Goal: Task Accomplishment & Management: Use online tool/utility

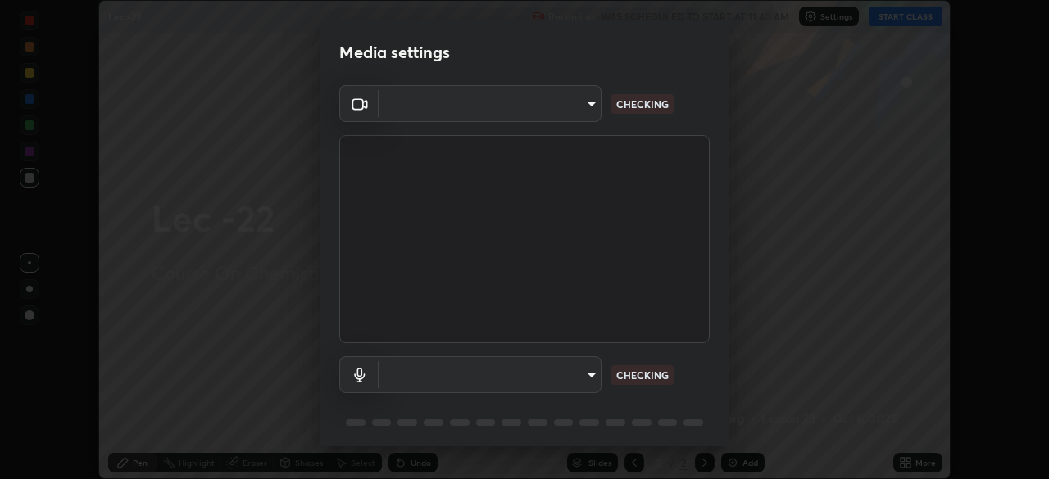
scroll to position [58, 0]
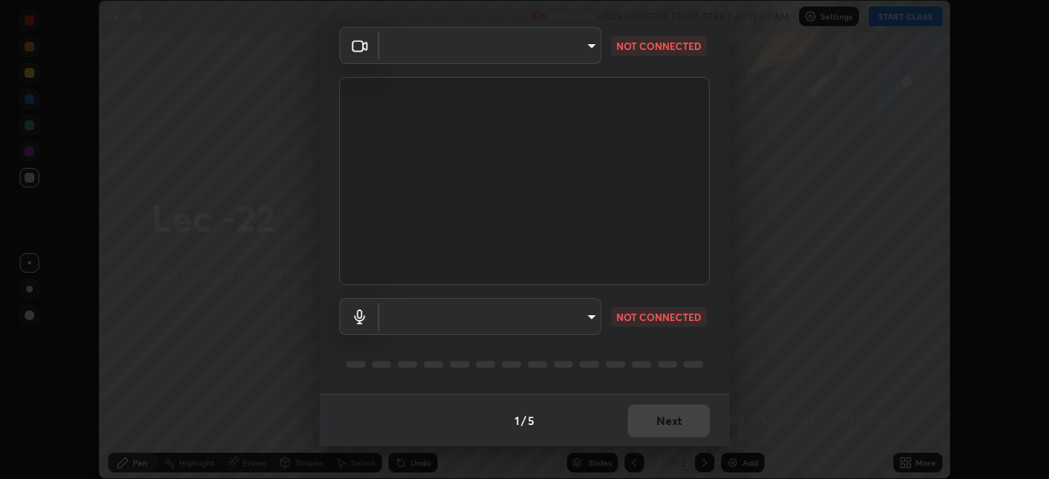
click at [588, 39] on body "Erase all Lec -22 Recording WAS SCHEDULED TO START AT 11:40 AM Settings START C…" at bounding box center [524, 239] width 1049 height 479
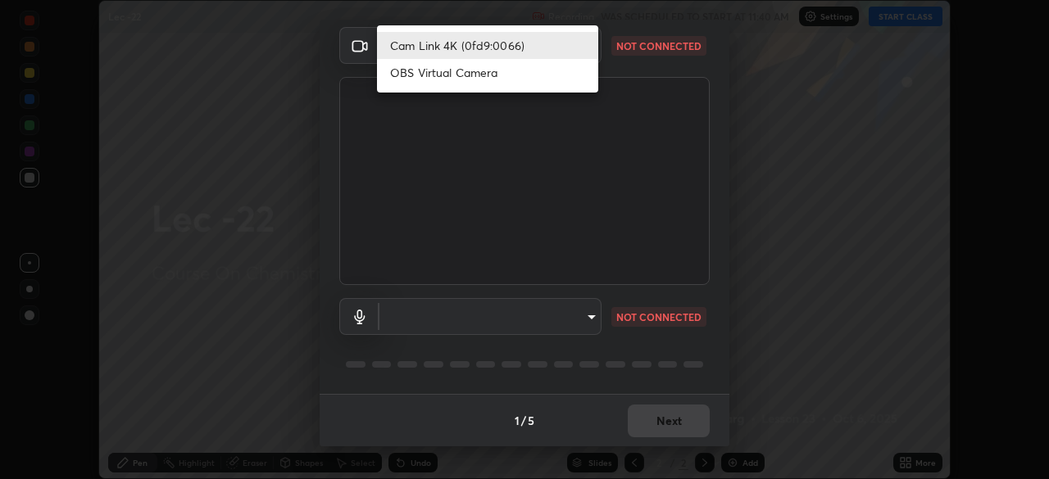
click at [424, 86] on ul "Cam Link 4K (0fd9:0066) OBS Virtual Camera" at bounding box center [487, 58] width 221 height 67
click at [483, 66] on li "OBS Virtual Camera" at bounding box center [487, 72] width 221 height 27
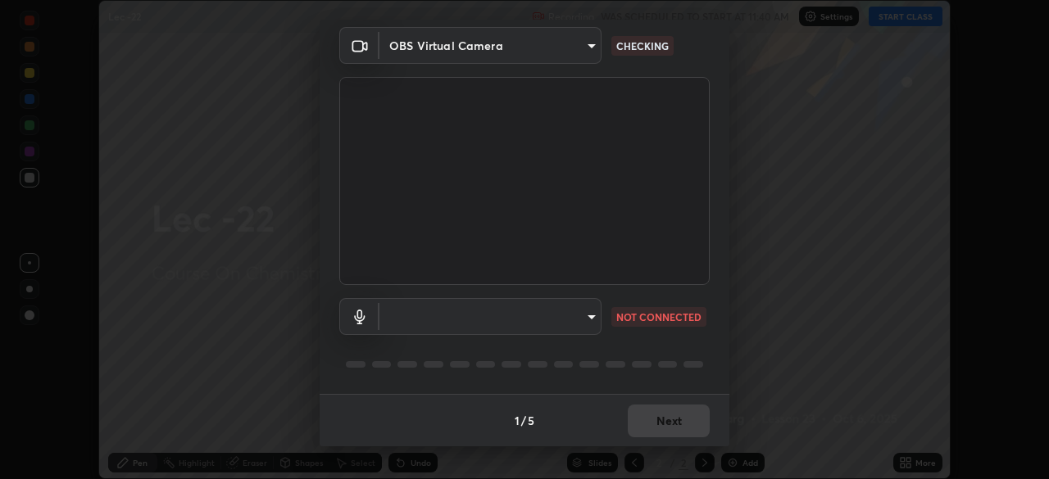
click at [586, 44] on body "Erase all Lec -22 Recording WAS SCHEDULED TO START AT 11:40 AM Settings START C…" at bounding box center [524, 239] width 1049 height 479
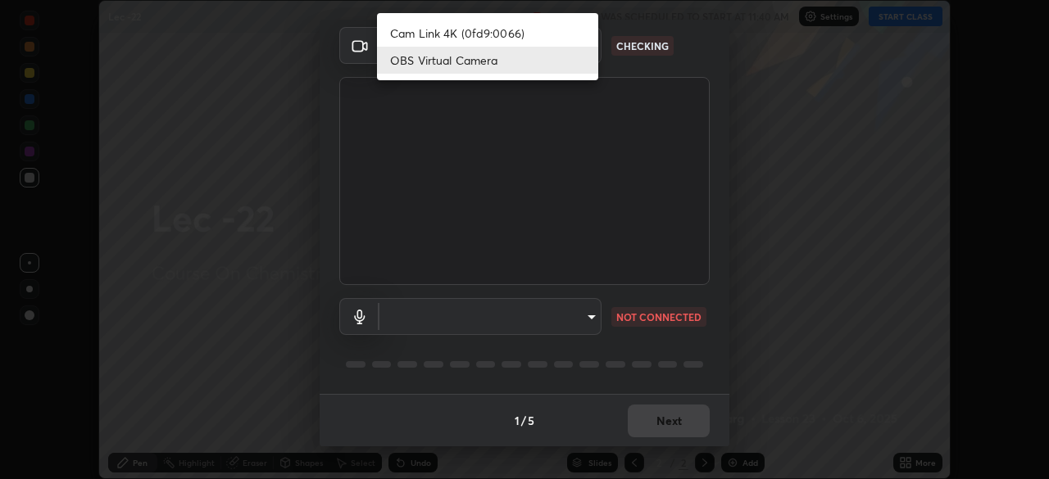
click at [451, 38] on li "Cam Link 4K (0fd9:0066)" at bounding box center [487, 33] width 221 height 27
type input "14fc16158e7265cb13efa7b34d983302f0a3922f37d8e9c2a8cdc9c522b20fb8"
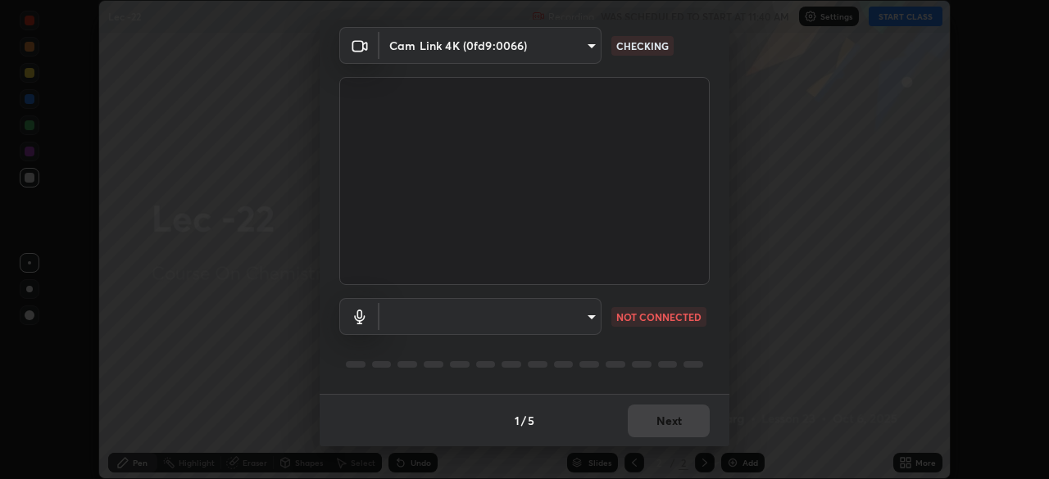
click at [588, 315] on body "Erase all Lec -22 Recording WAS SCHEDULED TO START AT 11:40 AM Settings START C…" at bounding box center [524, 239] width 1049 height 479
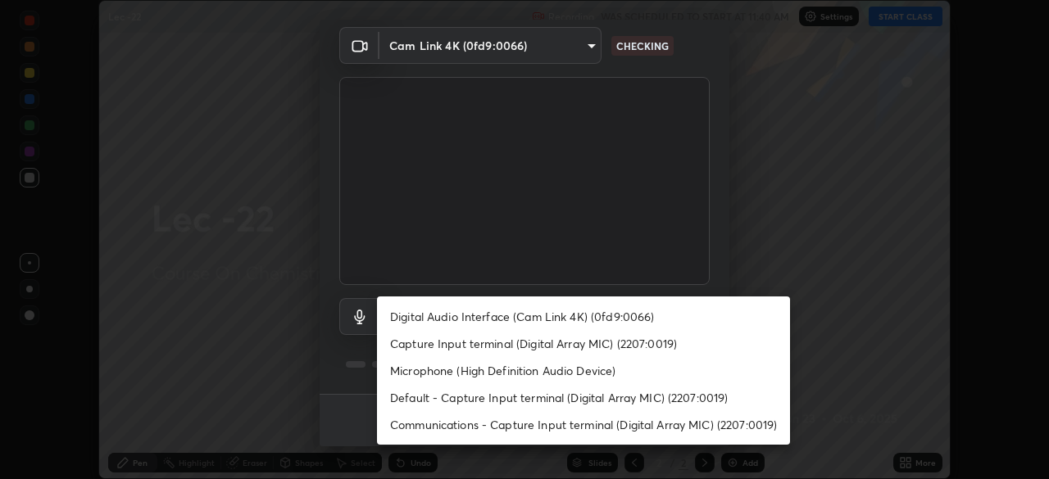
click at [476, 338] on li "Capture Input terminal (Digital Array MIC) (2207:0019)" at bounding box center [583, 343] width 413 height 27
type input "e1832dc52cd1b4b545fccb1e80dcaa3138356ef7c2e756d5ddce732397373ab2"
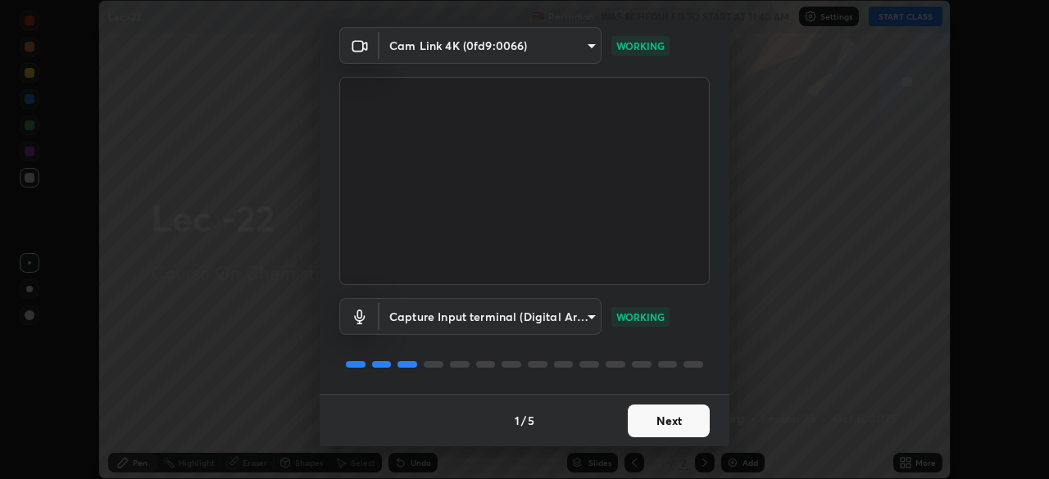
click at [656, 422] on button "Next" at bounding box center [669, 421] width 82 height 33
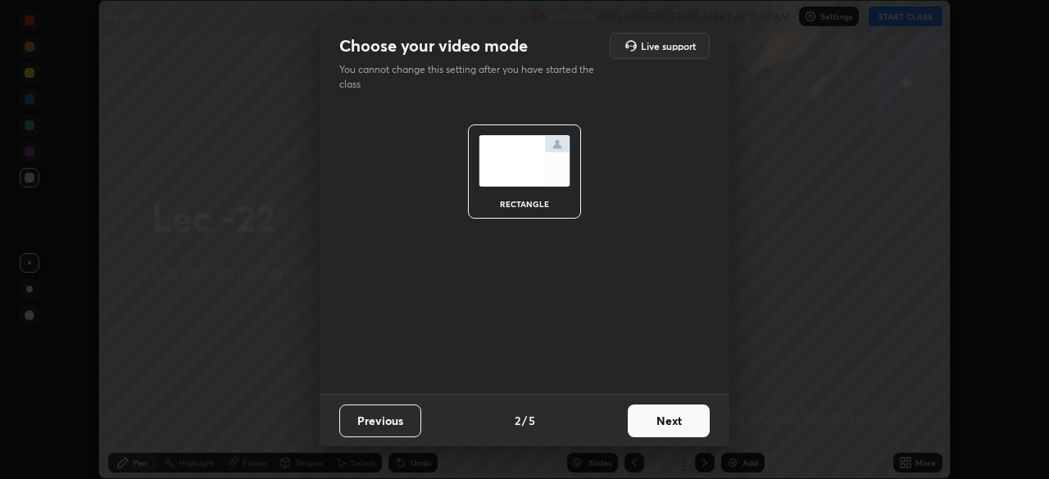
scroll to position [0, 0]
click at [656, 422] on button "Next" at bounding box center [669, 421] width 82 height 33
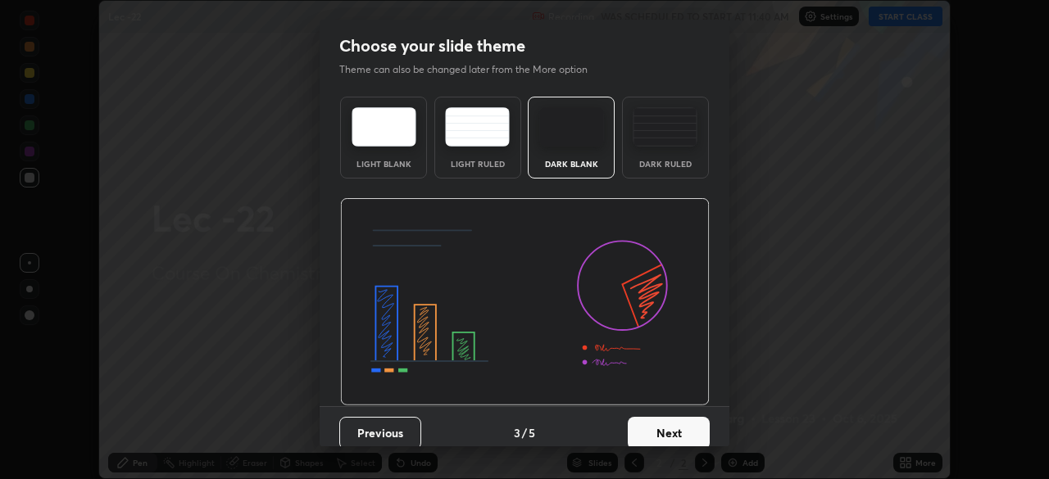
click at [658, 424] on button "Next" at bounding box center [669, 433] width 82 height 33
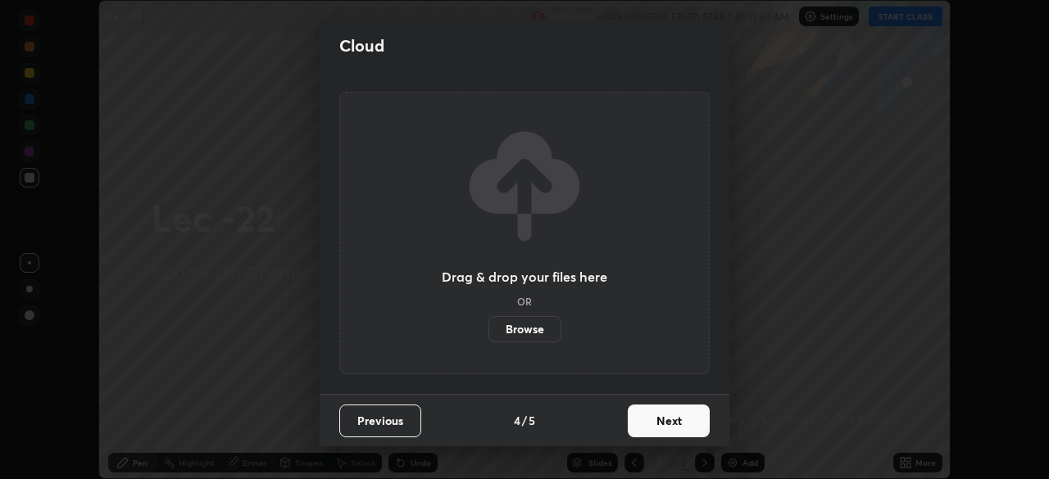
click at [653, 422] on button "Next" at bounding box center [669, 421] width 82 height 33
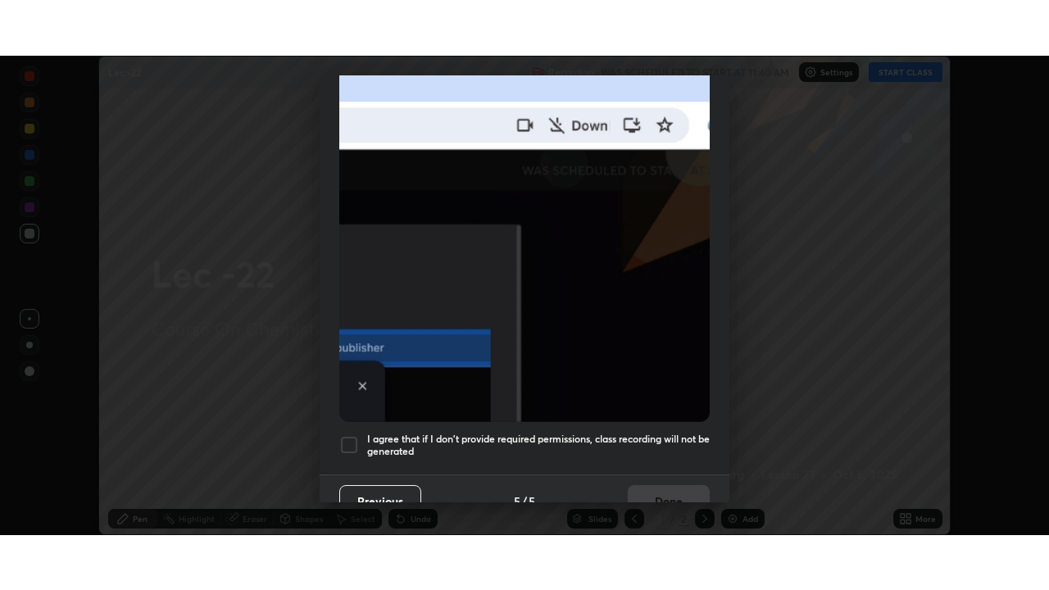
scroll to position [392, 0]
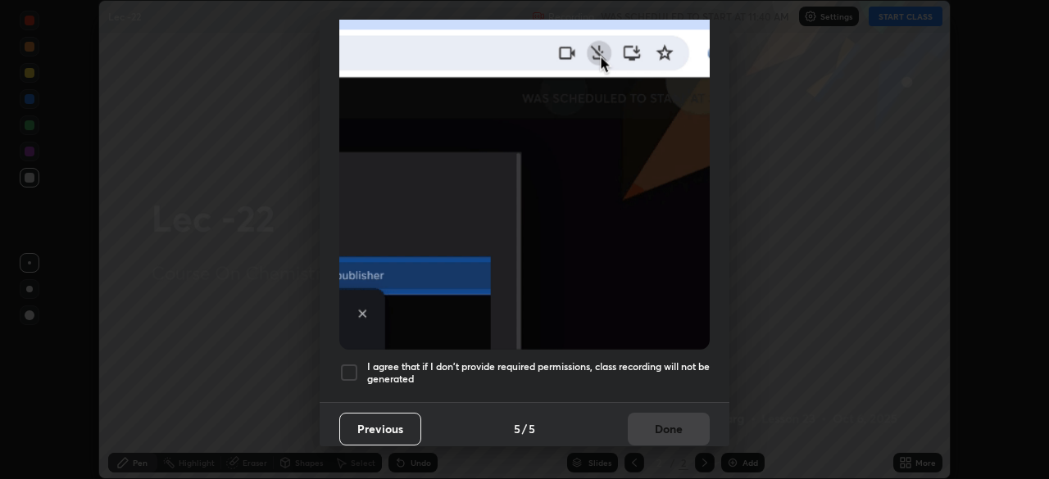
click at [353, 363] on div at bounding box center [349, 373] width 20 height 20
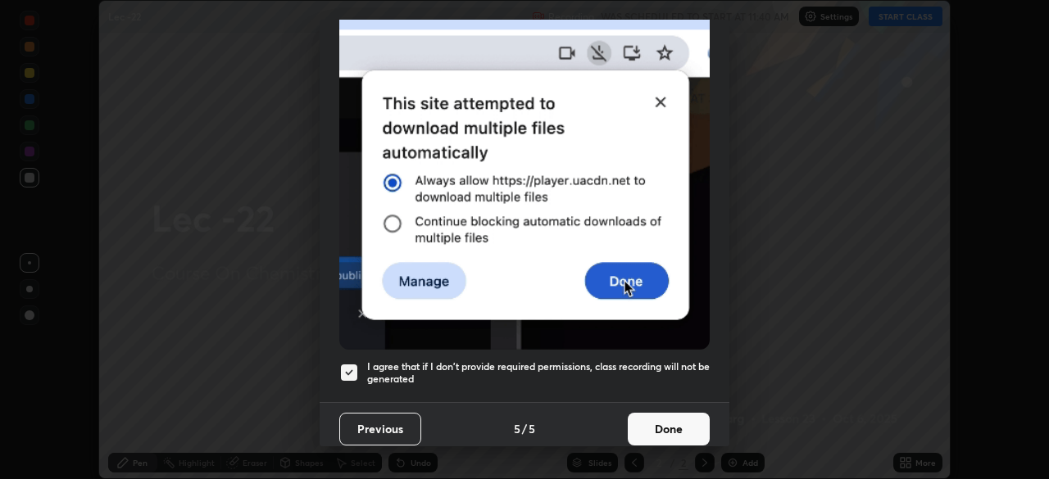
click at [666, 424] on button "Done" at bounding box center [669, 429] width 82 height 33
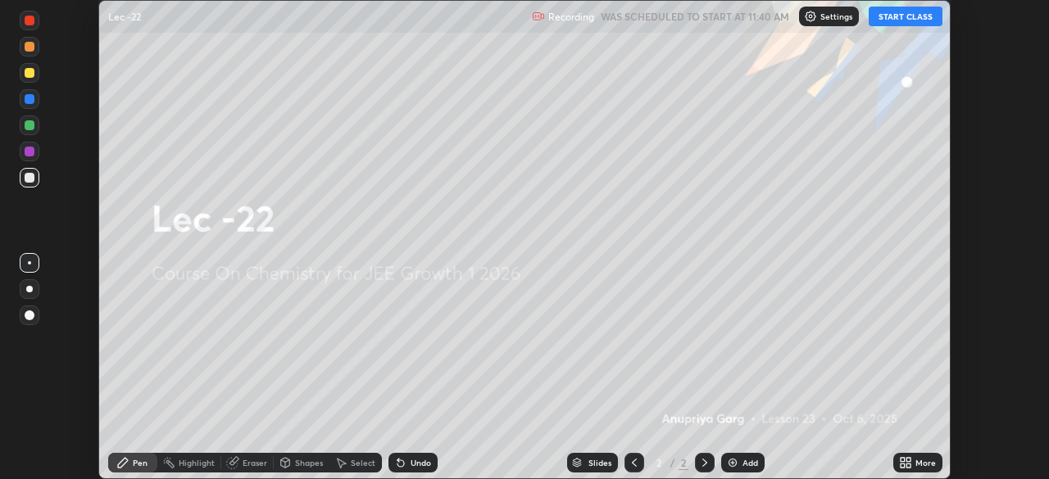
click at [896, 18] on button "START CLASS" at bounding box center [906, 17] width 74 height 20
click at [918, 465] on div "More" at bounding box center [925, 463] width 20 height 8
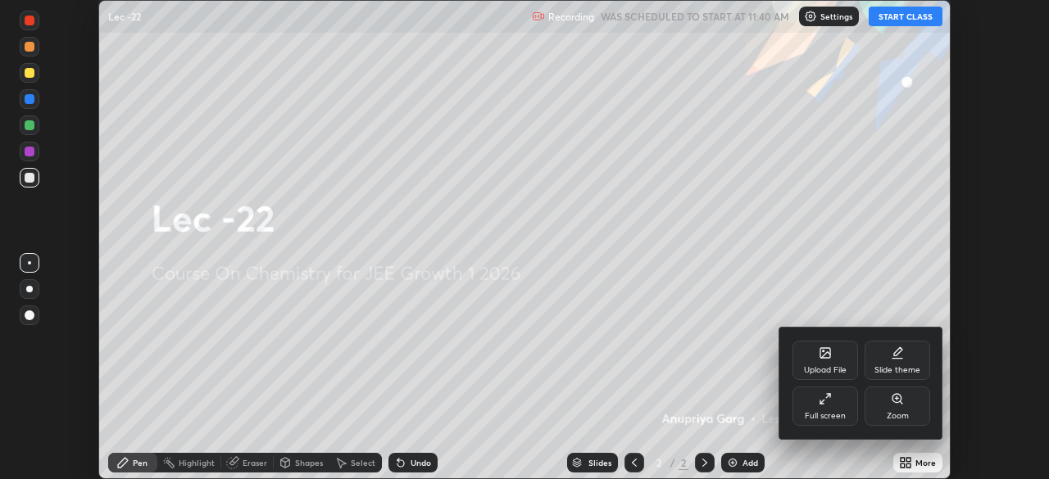
click at [830, 412] on div "Full screen" at bounding box center [825, 416] width 41 height 8
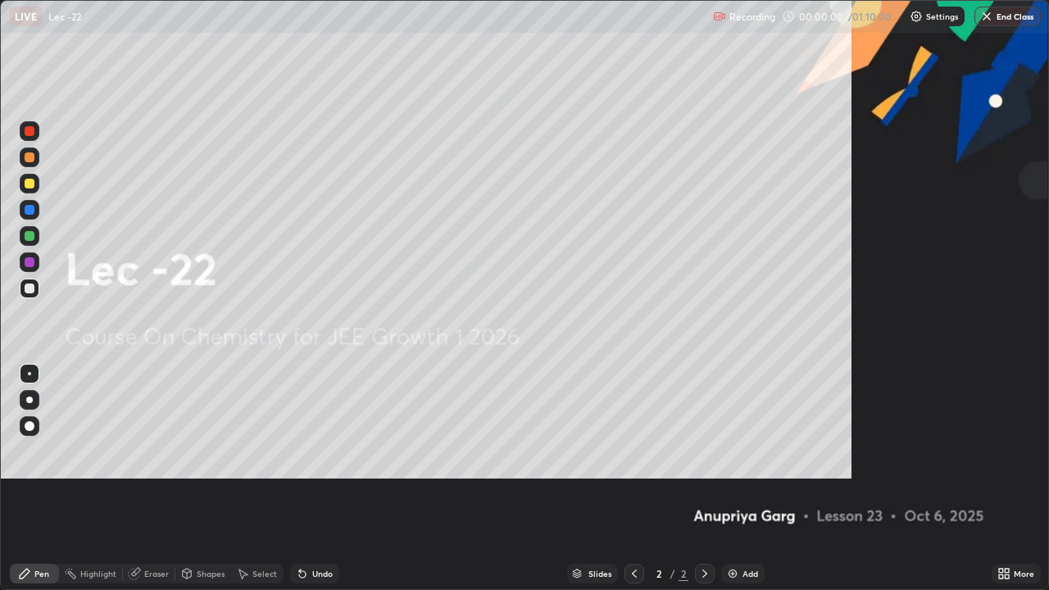
scroll to position [590, 1049]
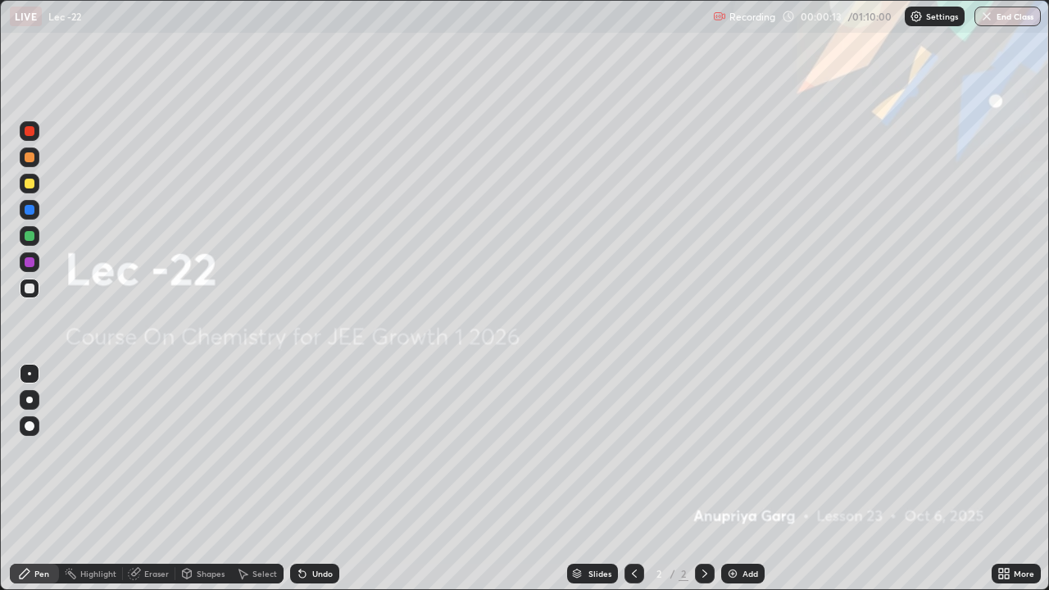
click at [744, 479] on div "Add" at bounding box center [750, 573] width 16 height 8
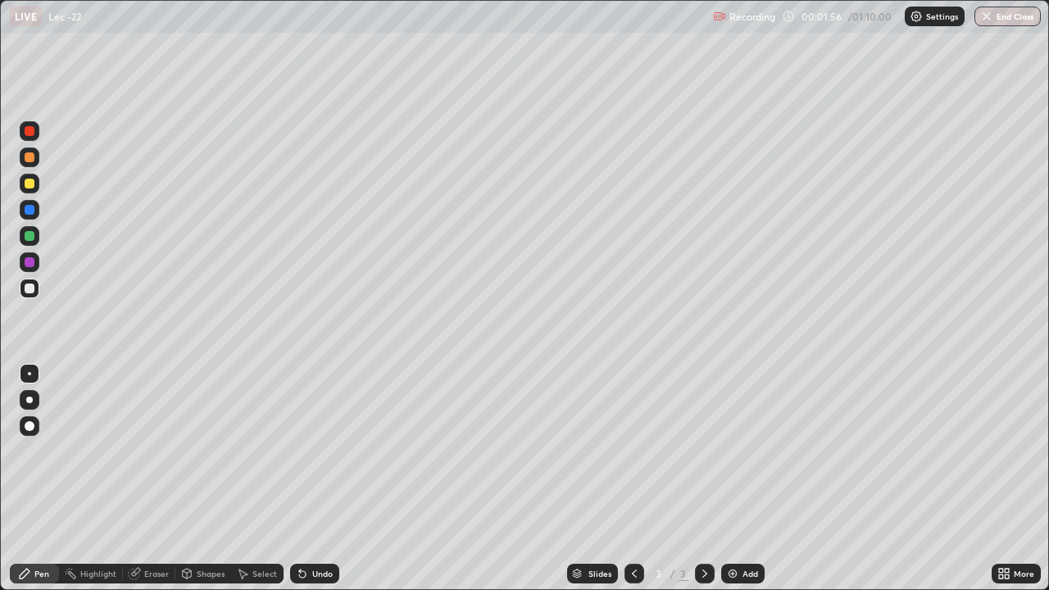
click at [29, 158] on div at bounding box center [30, 157] width 10 height 10
click at [726, 479] on img at bounding box center [732, 573] width 13 height 13
click at [37, 291] on div at bounding box center [30, 289] width 20 height 20
click at [252, 479] on div "Select" at bounding box center [257, 574] width 52 height 20
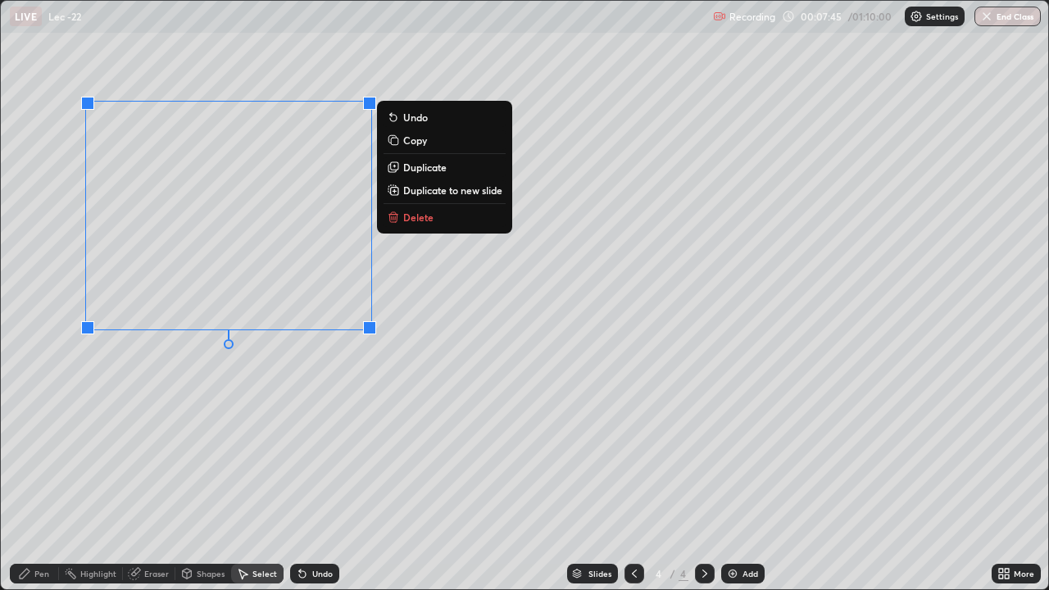
click at [217, 433] on div "0 ° Undo Copy Duplicate Duplicate to new slide Delete" at bounding box center [524, 295] width 1047 height 588
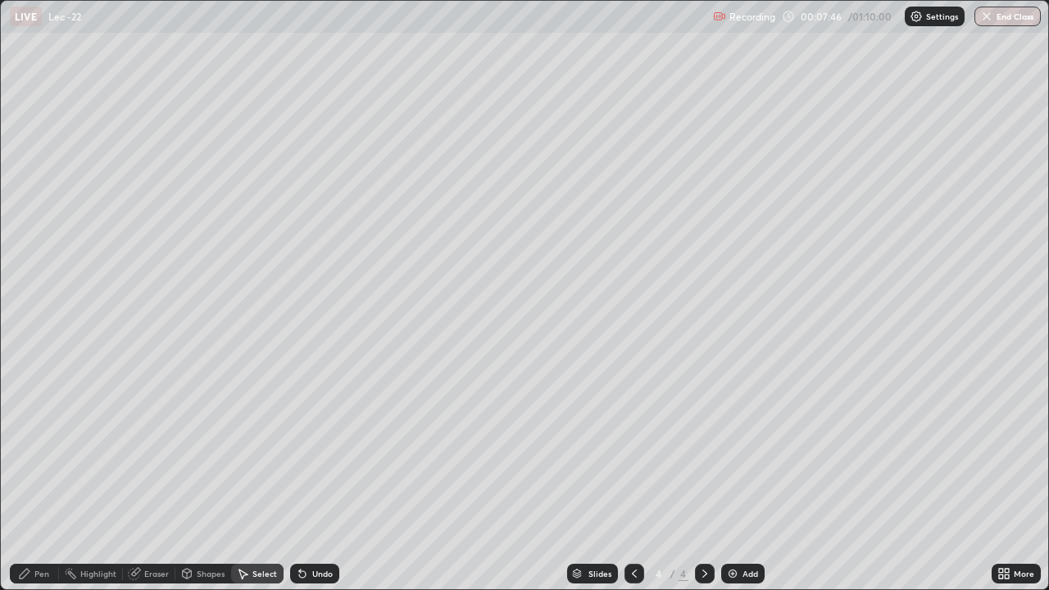
click at [34, 479] on div "Pen" at bounding box center [34, 574] width 49 height 20
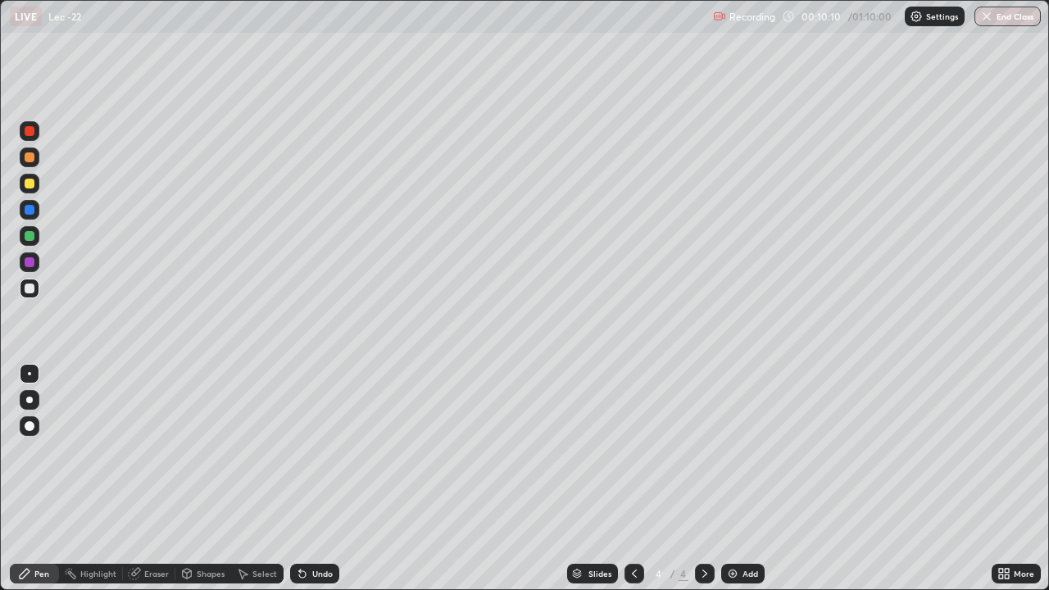
click at [733, 479] on img at bounding box center [732, 573] width 13 height 13
click at [312, 479] on div "Undo" at bounding box center [322, 573] width 20 height 8
click at [145, 479] on div "Eraser" at bounding box center [156, 573] width 25 height 8
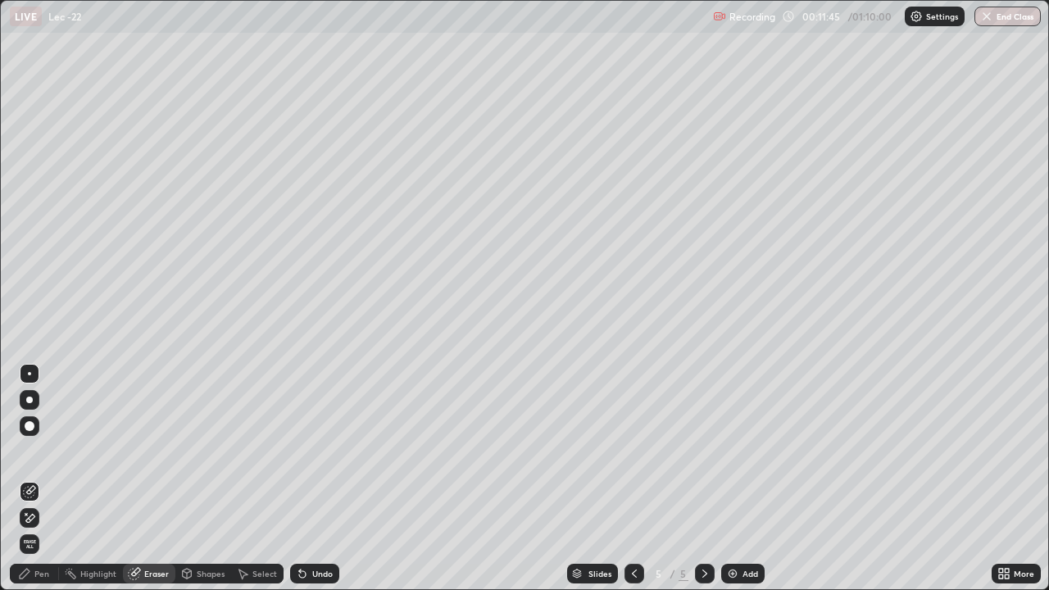
click at [32, 479] on div "Pen" at bounding box center [34, 574] width 49 height 20
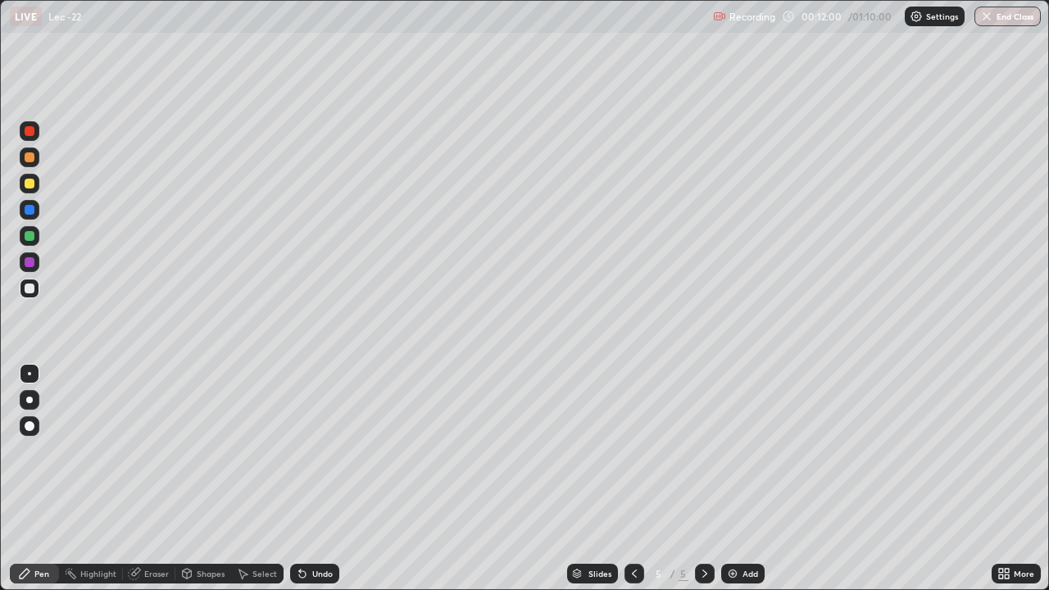
click at [146, 479] on div "Eraser" at bounding box center [156, 573] width 25 height 8
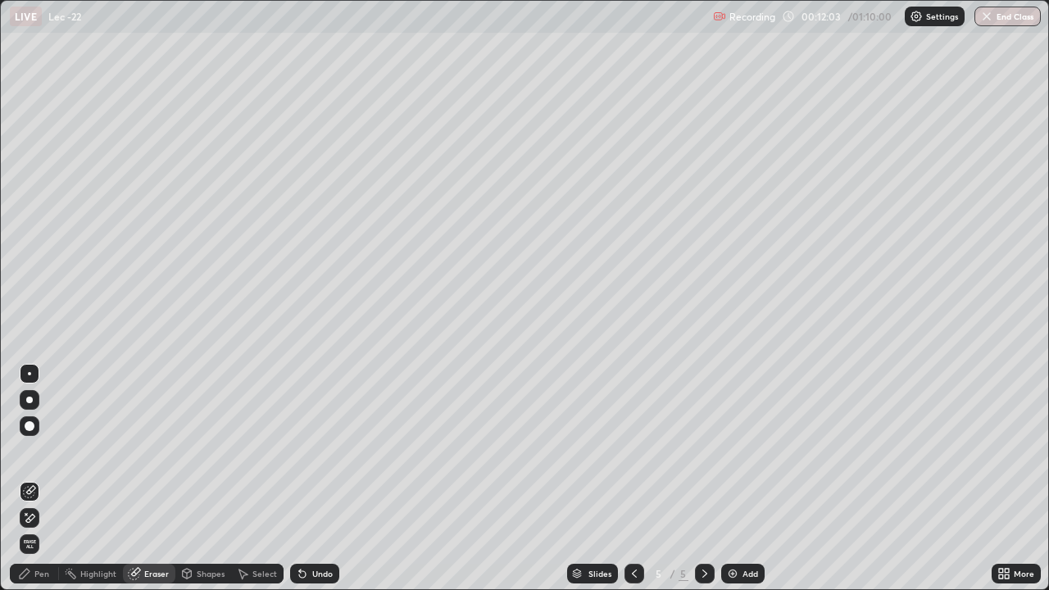
click at [46, 479] on div "Pen" at bounding box center [41, 573] width 15 height 8
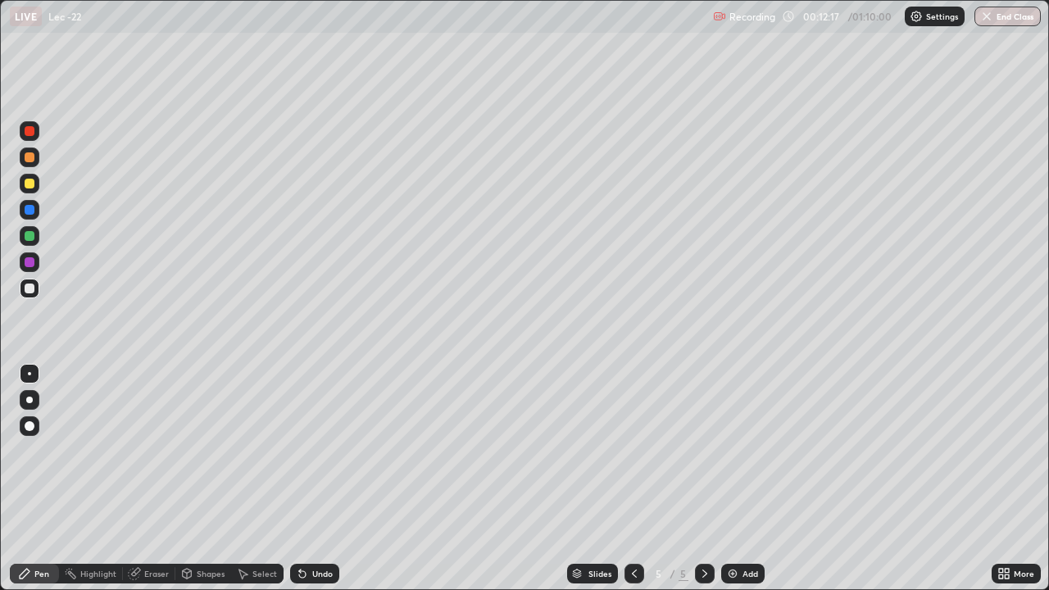
click at [259, 479] on div "Select" at bounding box center [264, 573] width 25 height 8
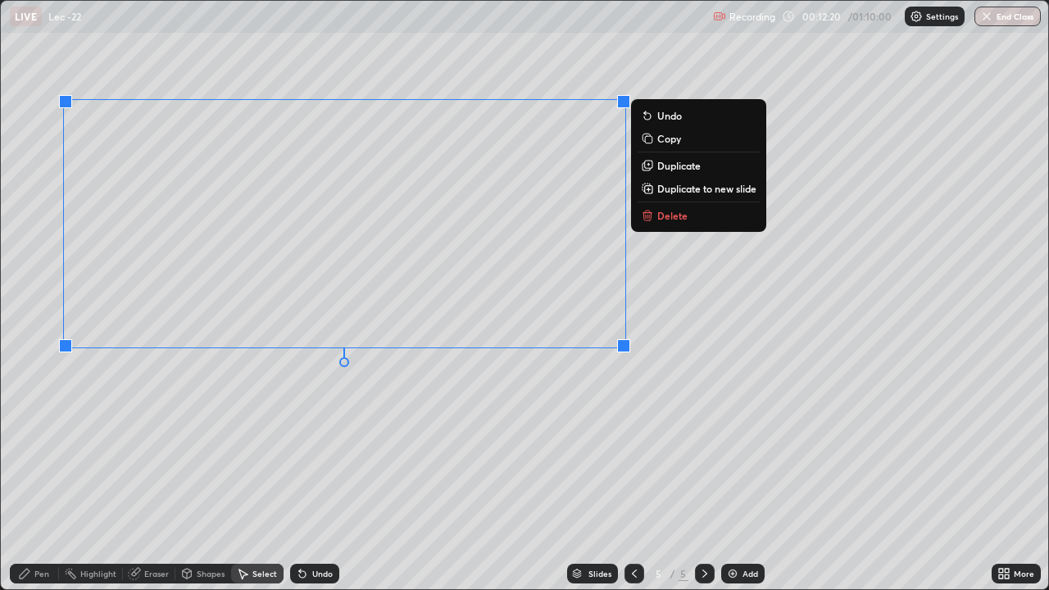
click at [333, 421] on div "0 ° Undo Copy Duplicate Duplicate to new slide Delete" at bounding box center [524, 295] width 1047 height 588
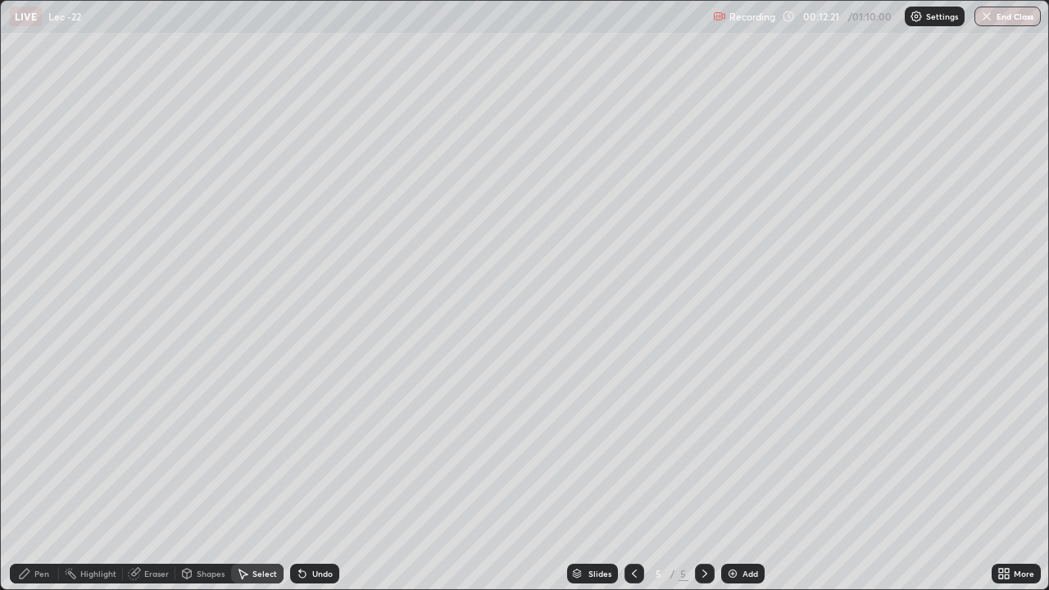
click at [44, 479] on div "Pen" at bounding box center [41, 573] width 15 height 8
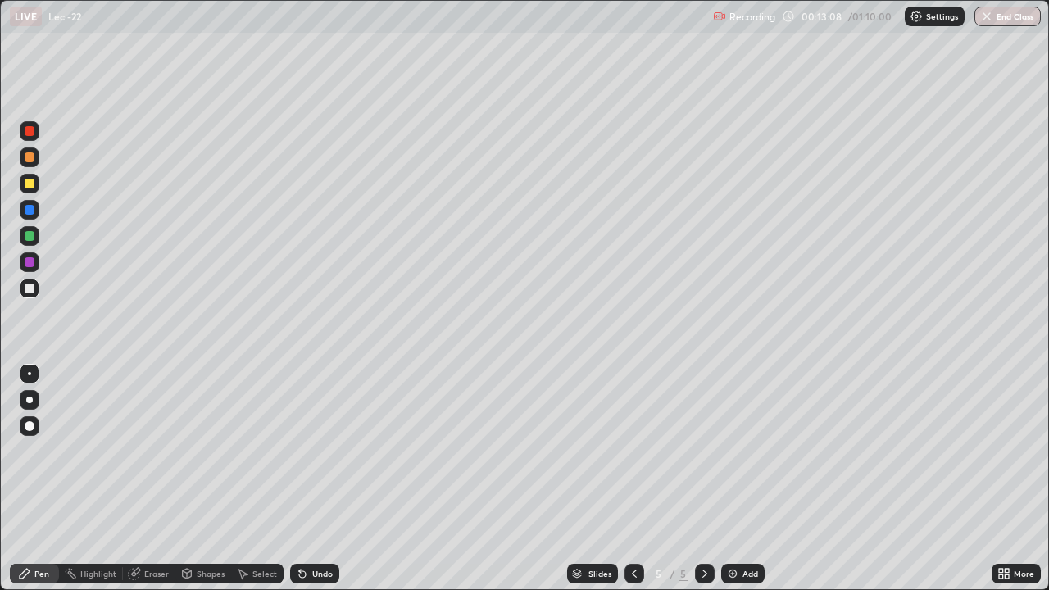
click at [302, 479] on icon at bounding box center [302, 573] width 13 height 13
click at [730, 479] on img at bounding box center [732, 573] width 13 height 13
click at [33, 154] on div at bounding box center [30, 157] width 10 height 10
click at [35, 290] on div at bounding box center [30, 289] width 20 height 20
click at [188, 479] on icon at bounding box center [187, 572] width 9 height 2
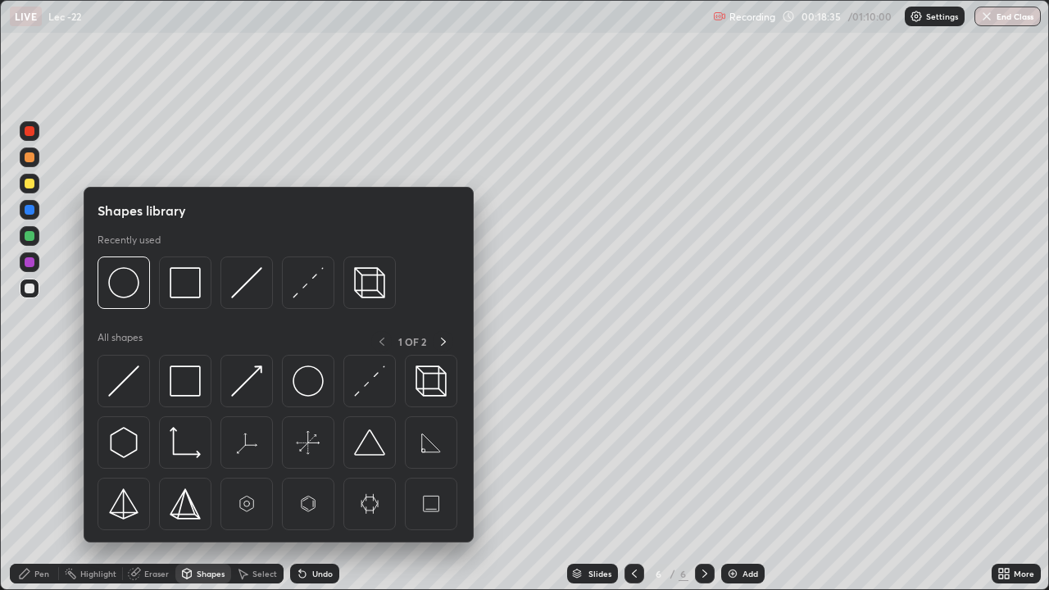
click at [125, 392] on img at bounding box center [123, 380] width 31 height 31
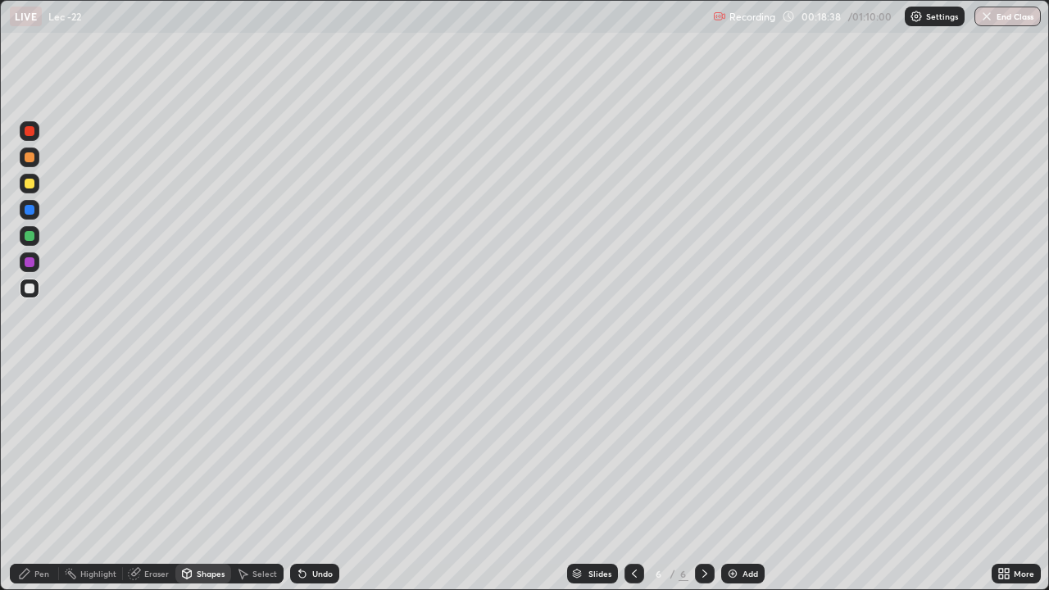
click at [42, 479] on div "Pen" at bounding box center [41, 573] width 15 height 8
click at [261, 479] on div "Select" at bounding box center [264, 573] width 25 height 8
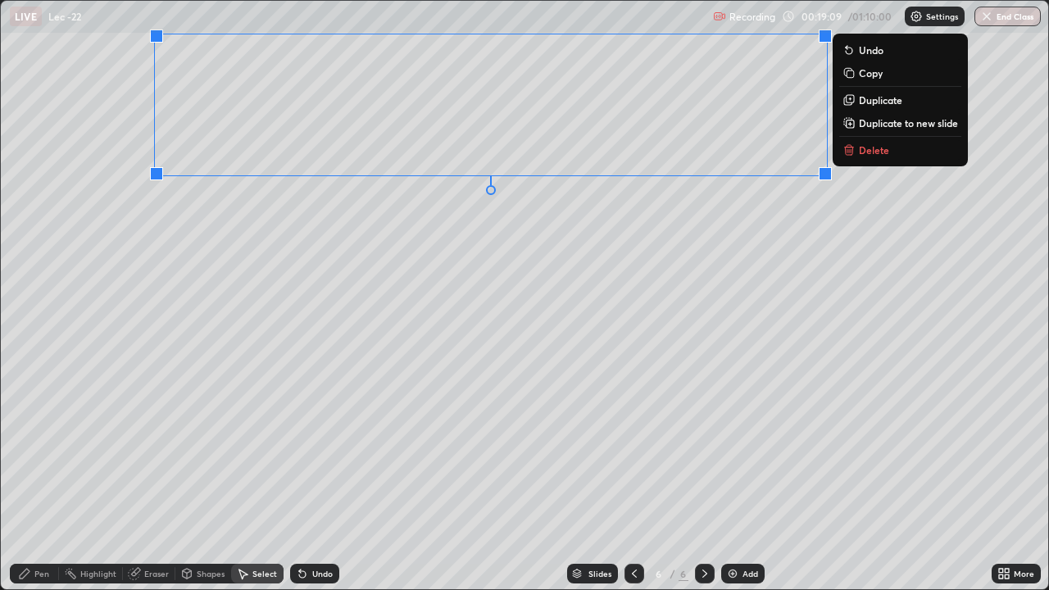
click at [497, 311] on div "0 ° Undo Copy Duplicate Duplicate to new slide Delete" at bounding box center [524, 295] width 1047 height 588
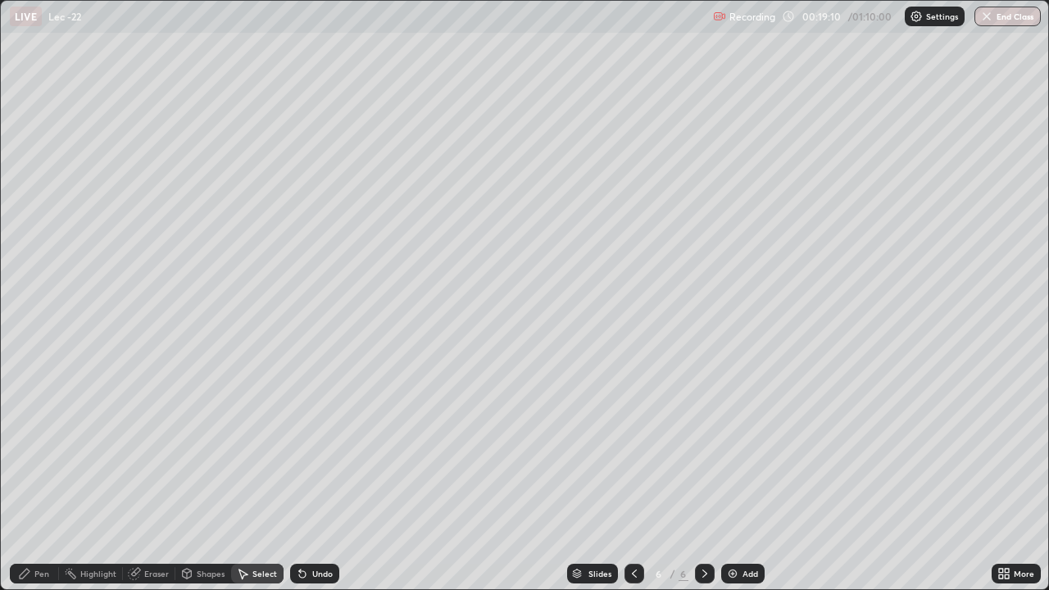
click at [43, 479] on div "Pen" at bounding box center [34, 574] width 49 height 20
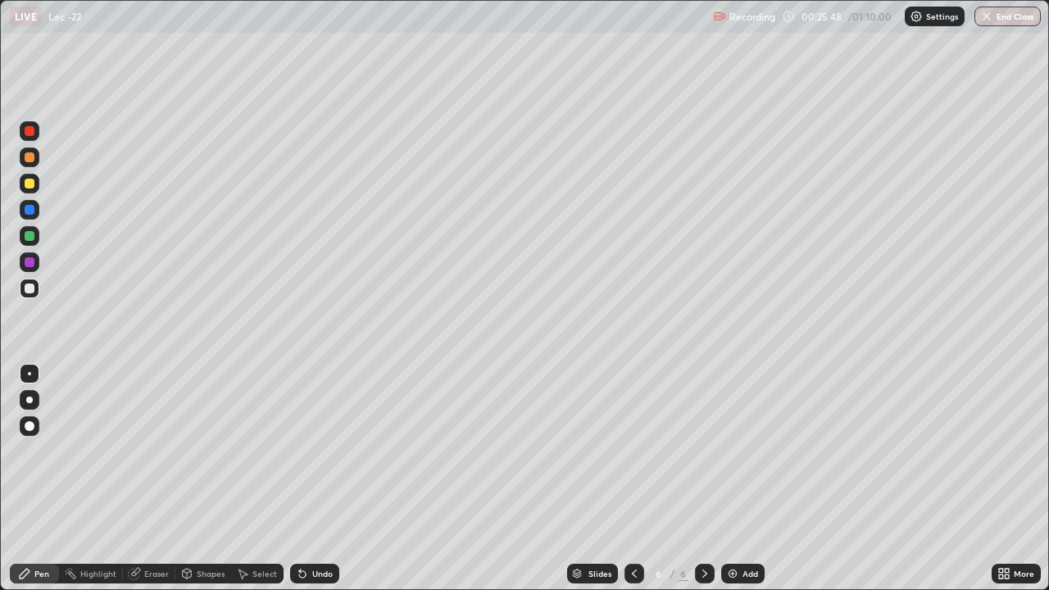
click at [152, 479] on div "Eraser" at bounding box center [156, 573] width 25 height 8
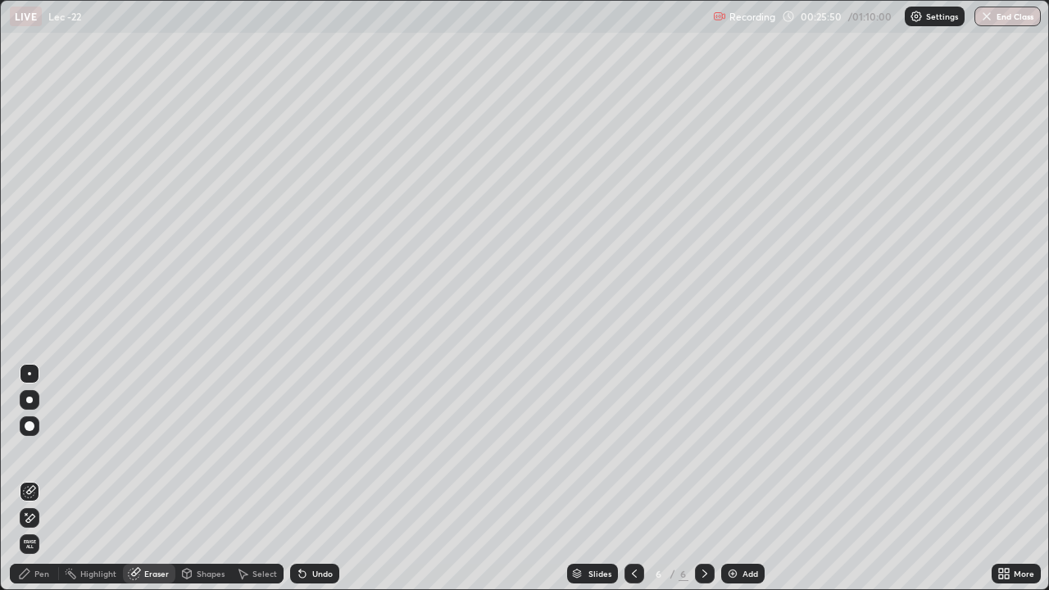
click at [39, 479] on div "Pen" at bounding box center [41, 573] width 15 height 8
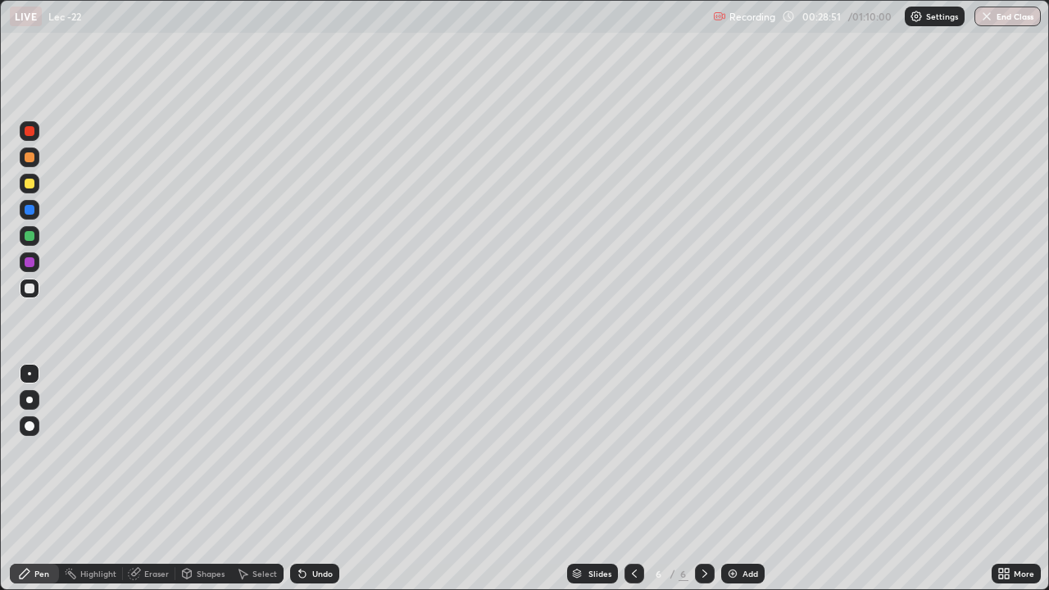
click at [738, 479] on div "Add" at bounding box center [742, 574] width 43 height 20
click at [143, 479] on div "Eraser" at bounding box center [149, 574] width 52 height 20
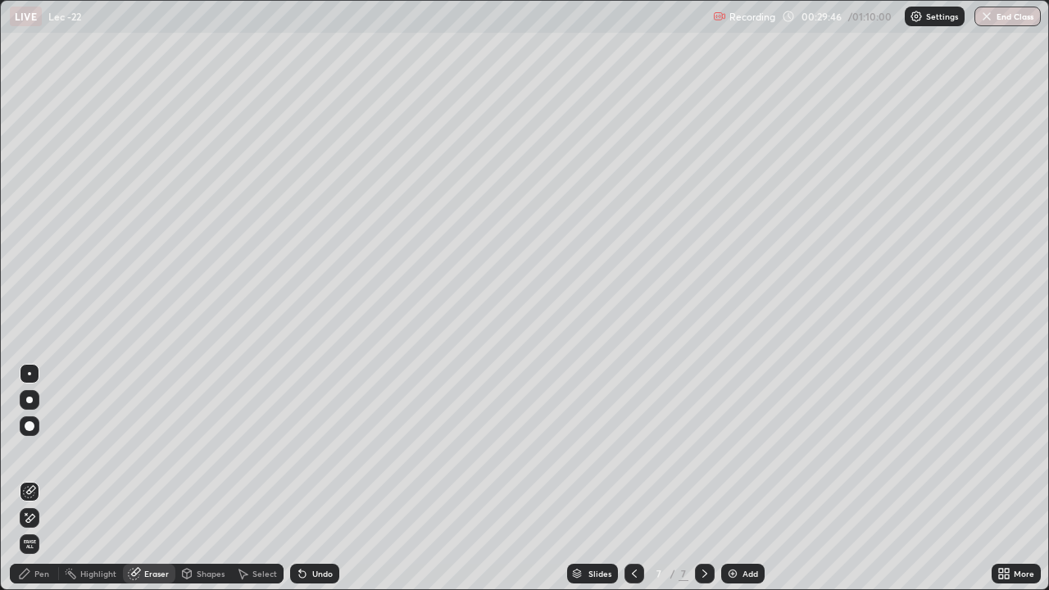
click at [44, 479] on div "Pen" at bounding box center [41, 573] width 15 height 8
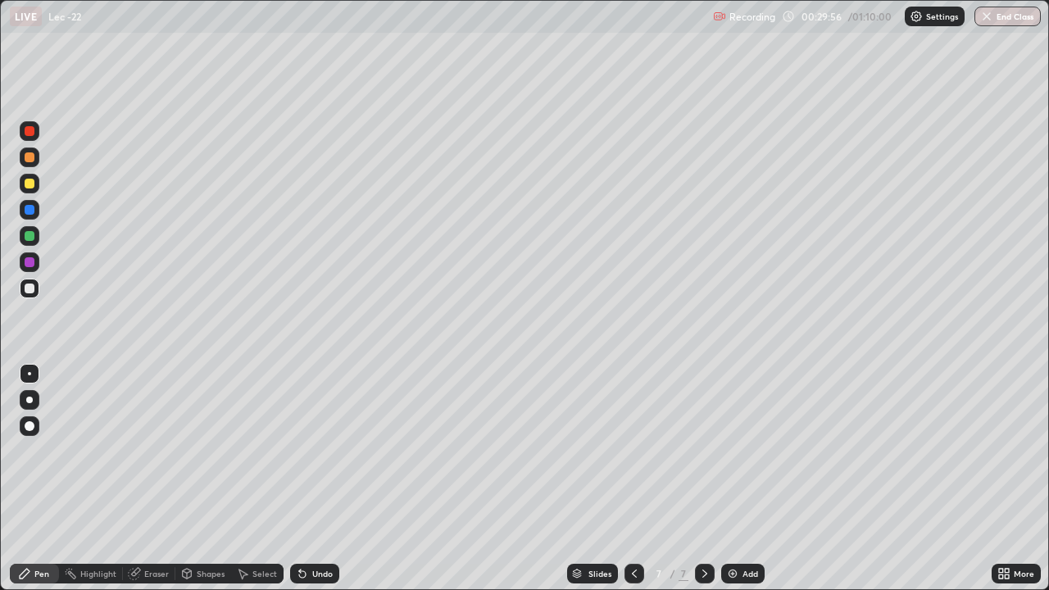
click at [261, 479] on div "Select" at bounding box center [264, 573] width 25 height 8
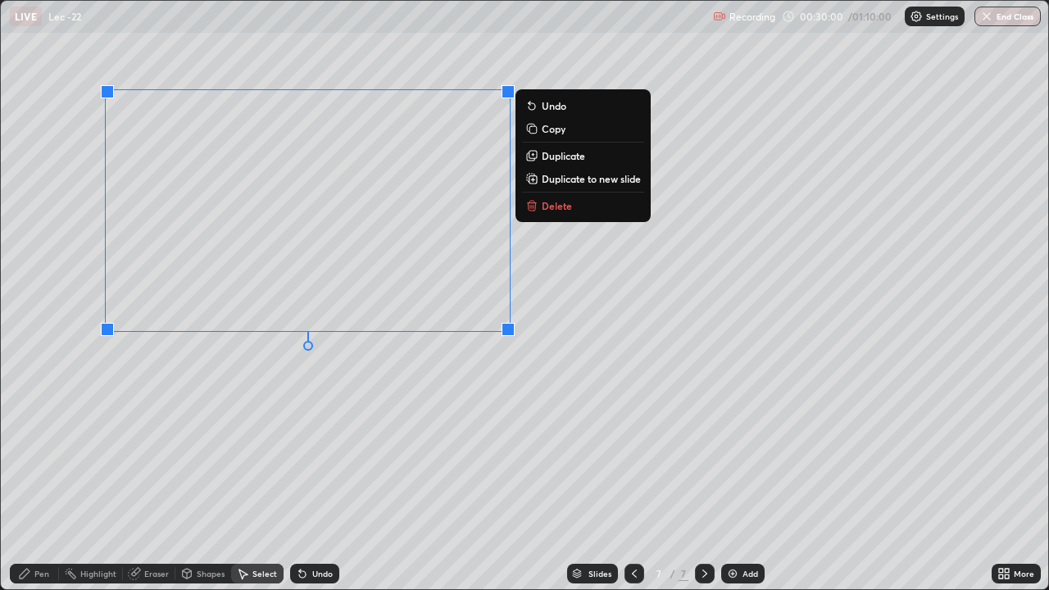
click at [297, 401] on div "0 ° Undo Copy Duplicate Duplicate to new slide Delete" at bounding box center [524, 295] width 1047 height 588
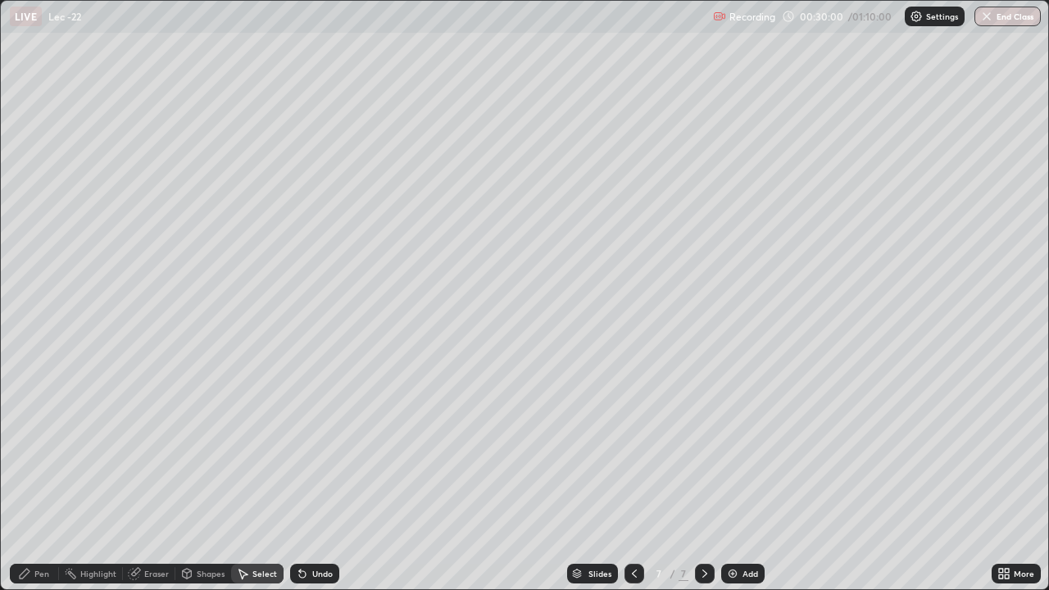
click at [42, 479] on div "Pen" at bounding box center [34, 574] width 49 height 20
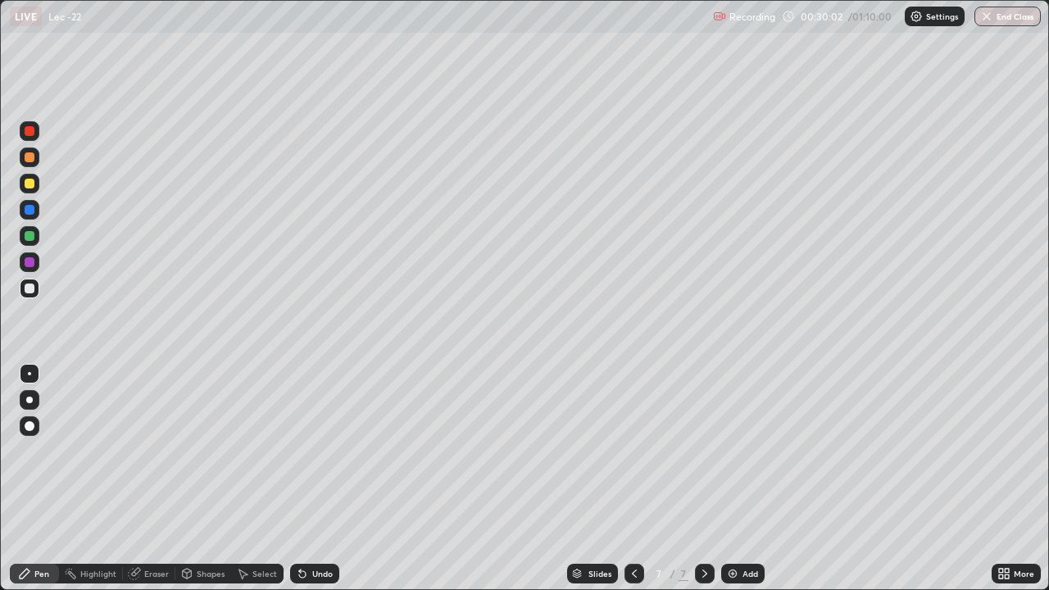
click at [31, 155] on div at bounding box center [30, 157] width 10 height 10
click at [35, 293] on div at bounding box center [30, 289] width 20 height 20
click at [28, 193] on div at bounding box center [30, 184] width 20 height 20
click at [26, 157] on div at bounding box center [30, 157] width 10 height 10
click at [34, 291] on div at bounding box center [30, 289] width 10 height 10
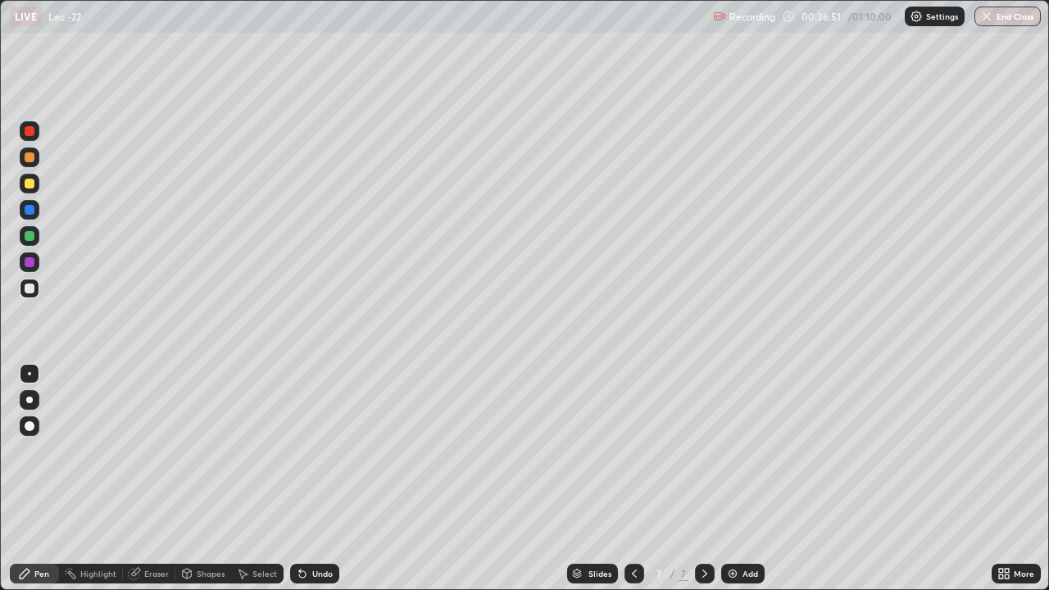
click at [742, 479] on div "Add" at bounding box center [750, 573] width 16 height 8
click at [201, 479] on div "Shapes" at bounding box center [211, 573] width 28 height 8
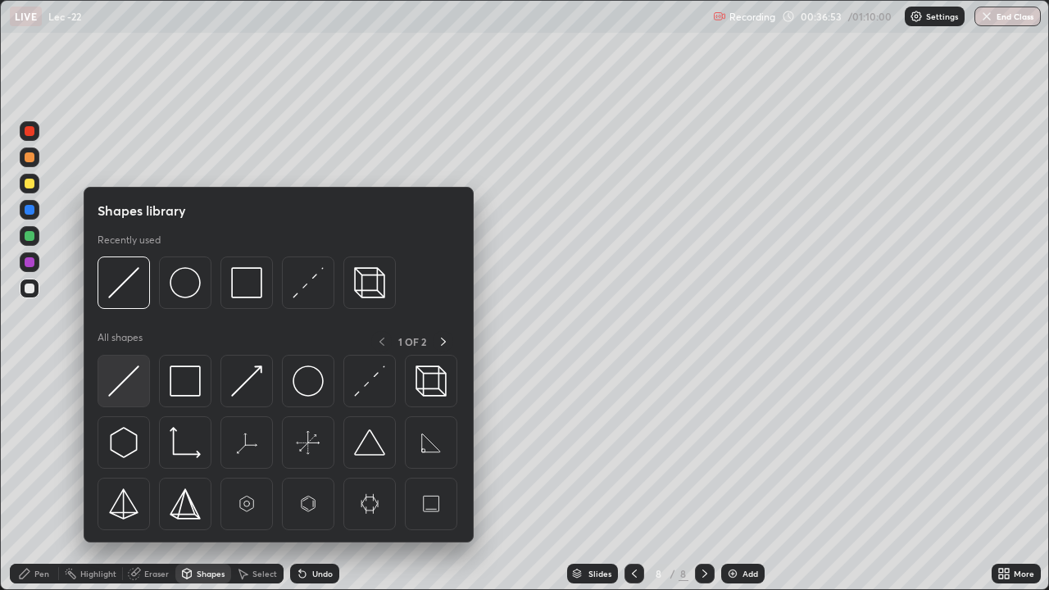
click at [131, 389] on img at bounding box center [123, 380] width 31 height 31
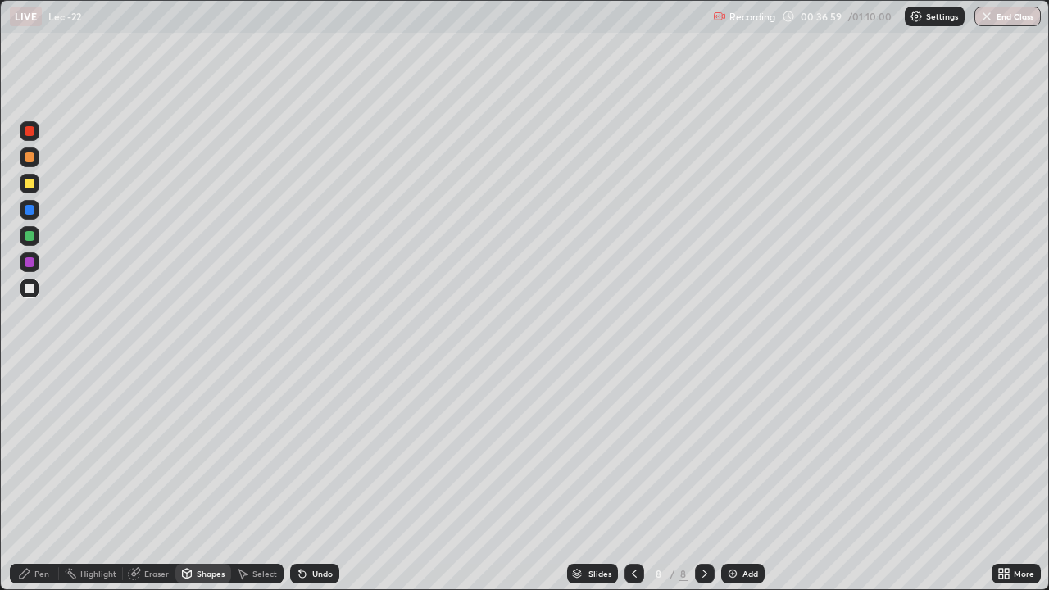
click at [34, 160] on div at bounding box center [30, 157] width 20 height 20
click at [43, 479] on div "Pen" at bounding box center [41, 573] width 15 height 8
click at [302, 479] on icon at bounding box center [302, 573] width 13 height 13
click at [30, 291] on div at bounding box center [30, 289] width 10 height 10
click at [749, 479] on div "Add" at bounding box center [750, 573] width 16 height 8
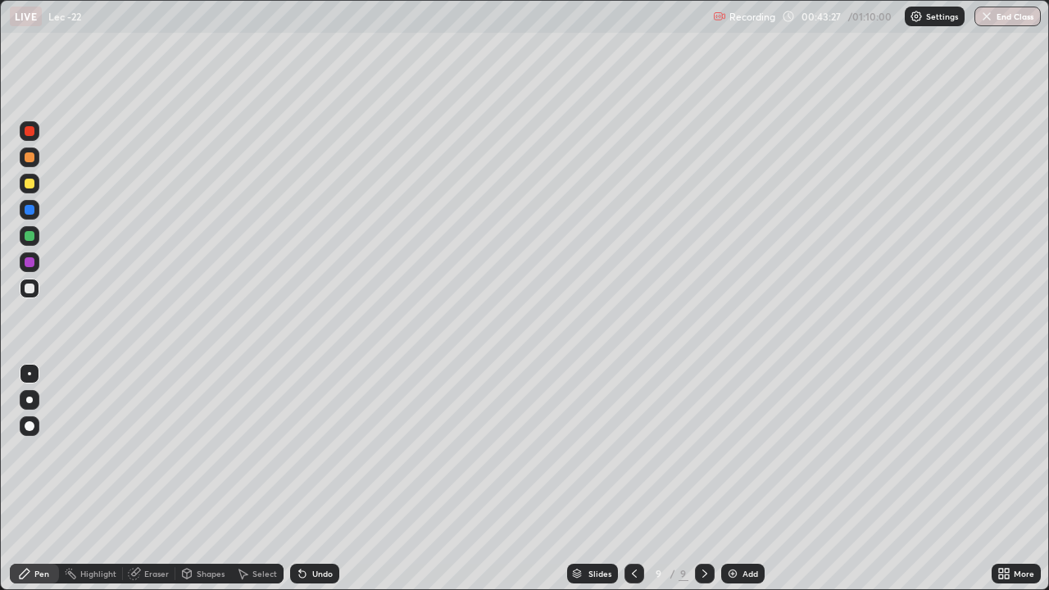
click at [146, 479] on div "Eraser" at bounding box center [156, 573] width 25 height 8
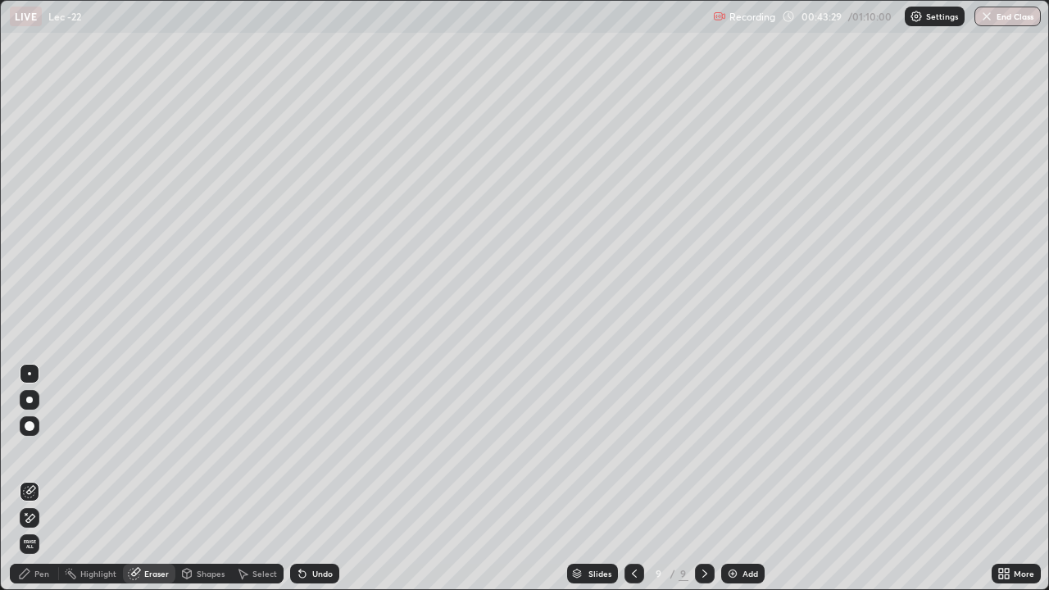
click at [40, 479] on div "Pen" at bounding box center [41, 573] width 15 height 8
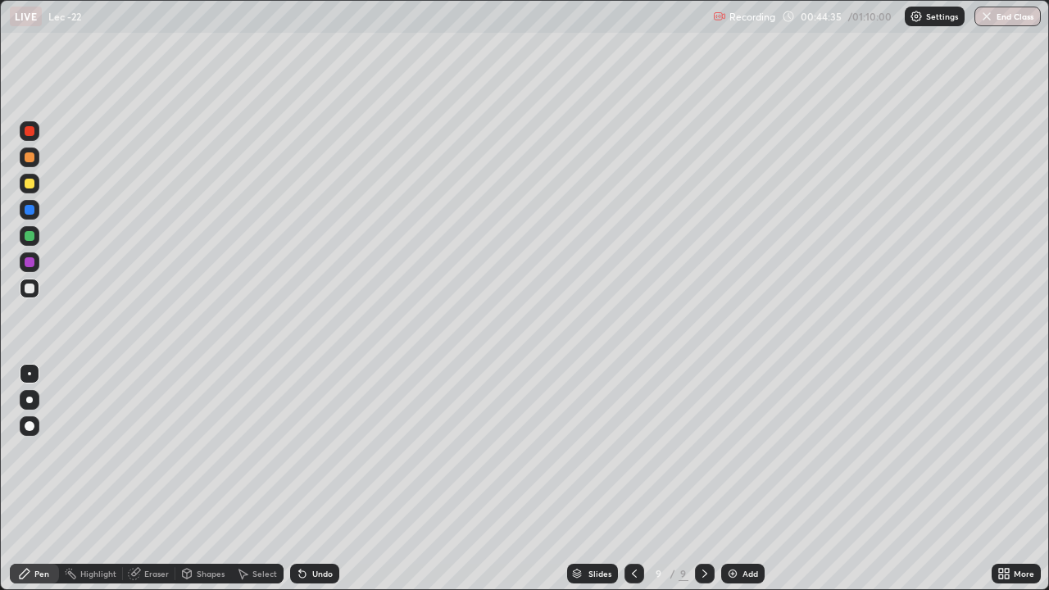
click at [152, 479] on div "Eraser" at bounding box center [156, 573] width 25 height 8
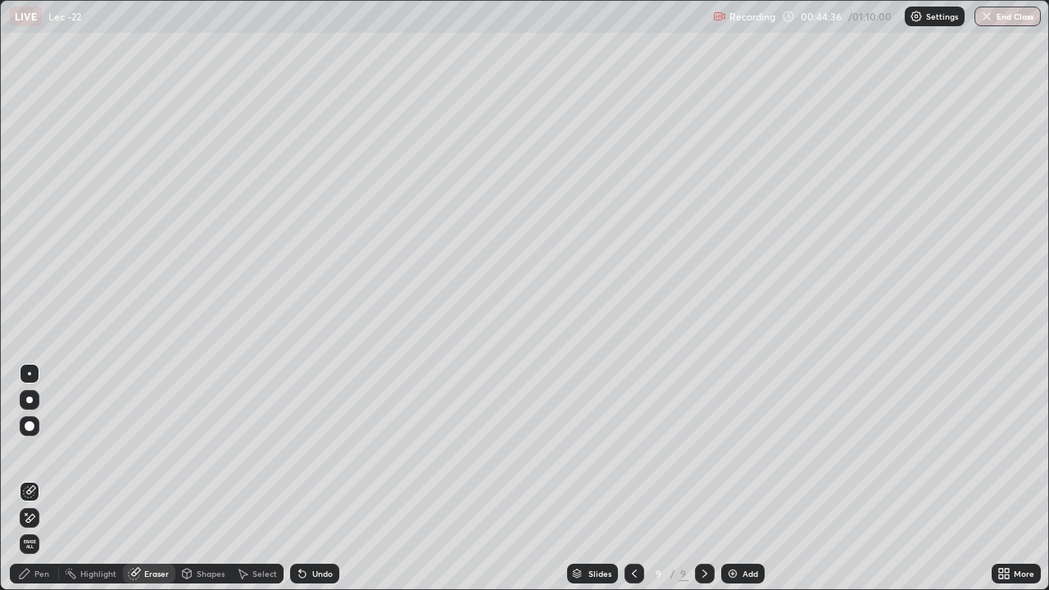
click at [43, 479] on div "Pen" at bounding box center [41, 573] width 15 height 8
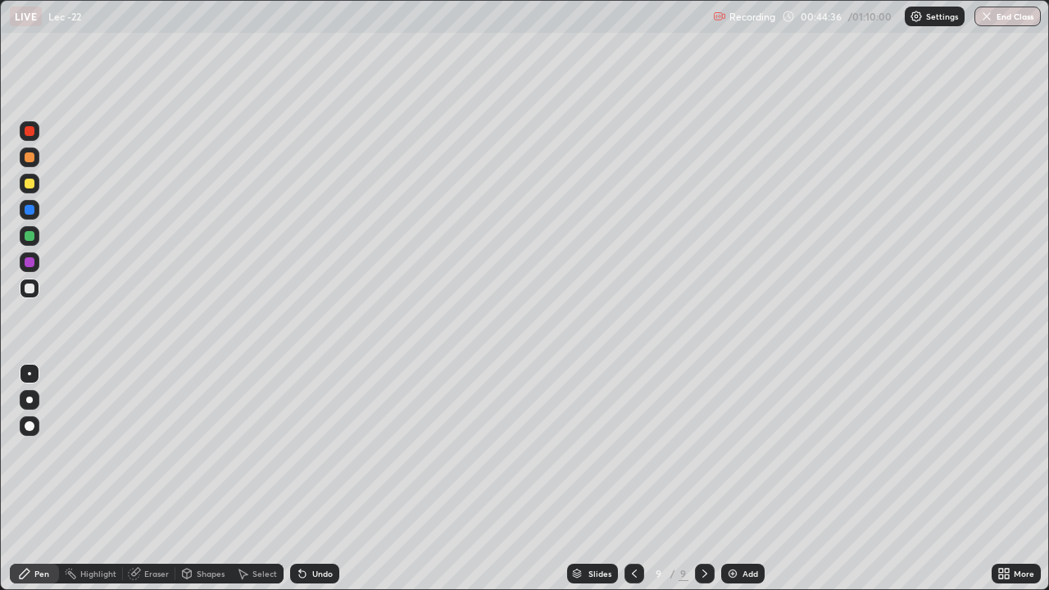
click at [50, 479] on div "Pen" at bounding box center [34, 574] width 49 height 20
click at [264, 479] on div "Select" at bounding box center [264, 573] width 25 height 8
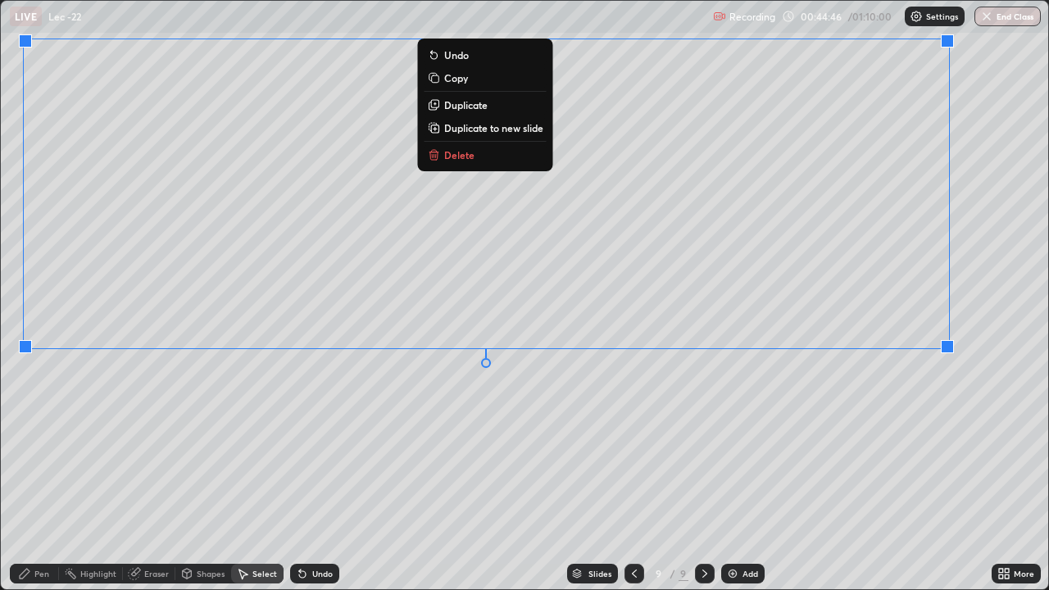
click at [583, 452] on div "0 ° Undo Copy Duplicate Duplicate to new slide Delete" at bounding box center [524, 295] width 1047 height 588
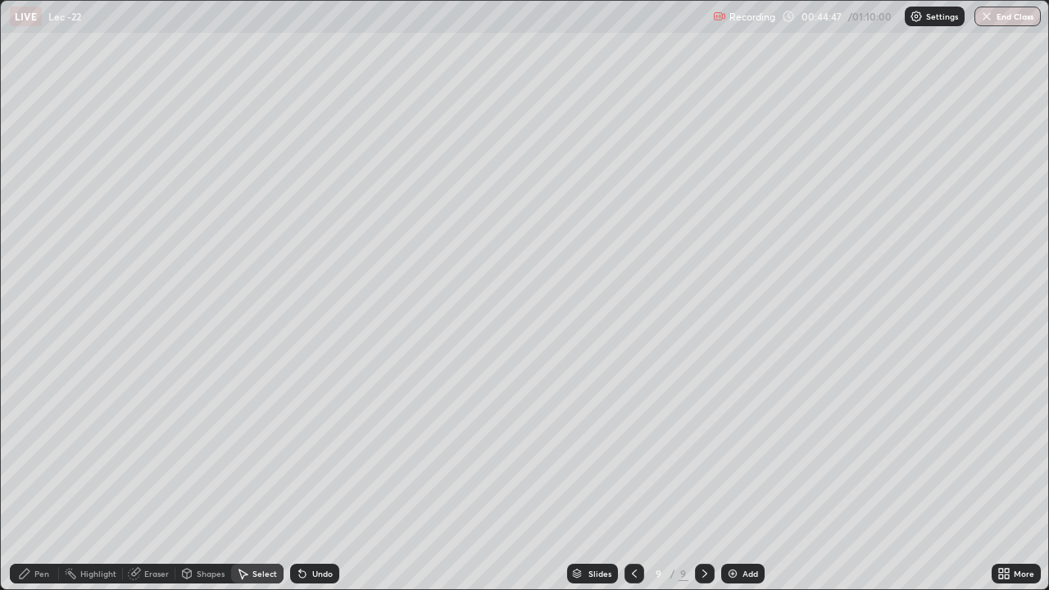
click at [38, 479] on div "Pen" at bounding box center [41, 573] width 15 height 8
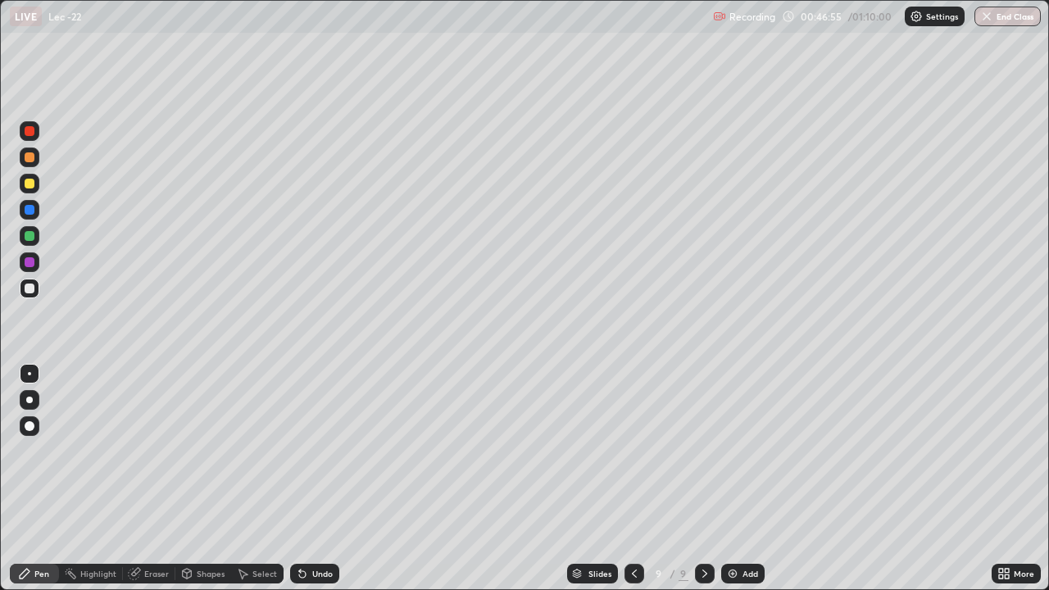
click at [737, 479] on div "Add" at bounding box center [742, 574] width 43 height 20
click at [151, 479] on div "Eraser" at bounding box center [156, 573] width 25 height 8
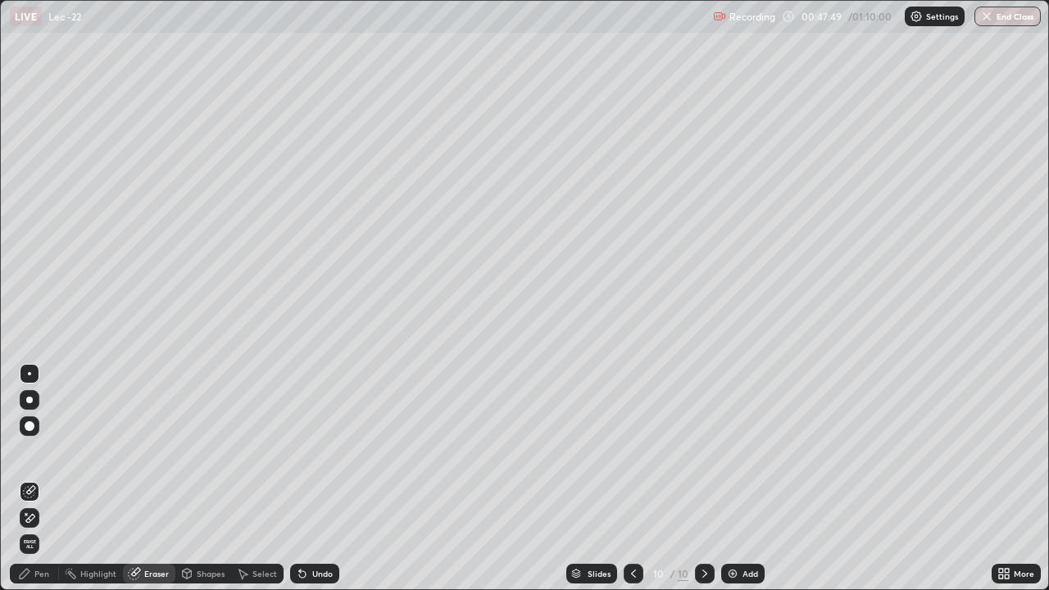
click at [39, 479] on div "Pen" at bounding box center [41, 573] width 15 height 8
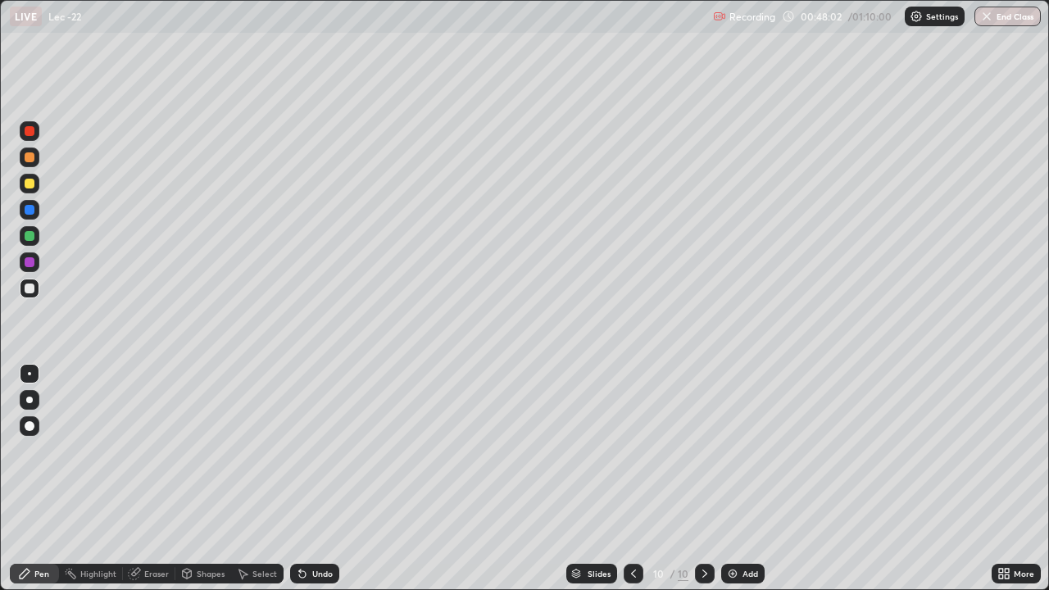
click at [262, 479] on div "Select" at bounding box center [264, 573] width 25 height 8
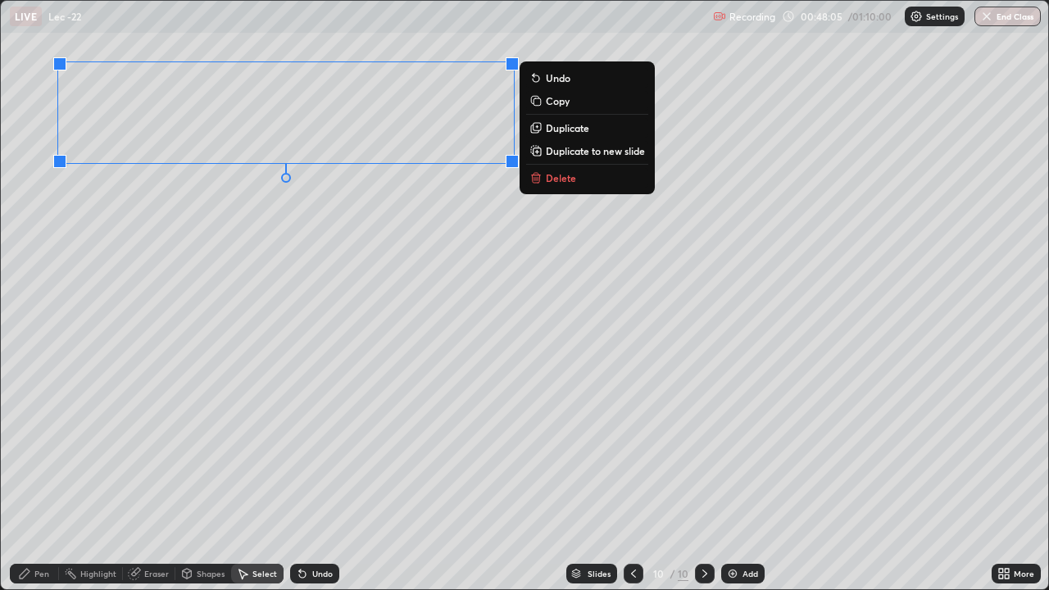
click at [293, 300] on div "0 ° Undo Copy Duplicate Duplicate to new slide Delete" at bounding box center [524, 295] width 1047 height 588
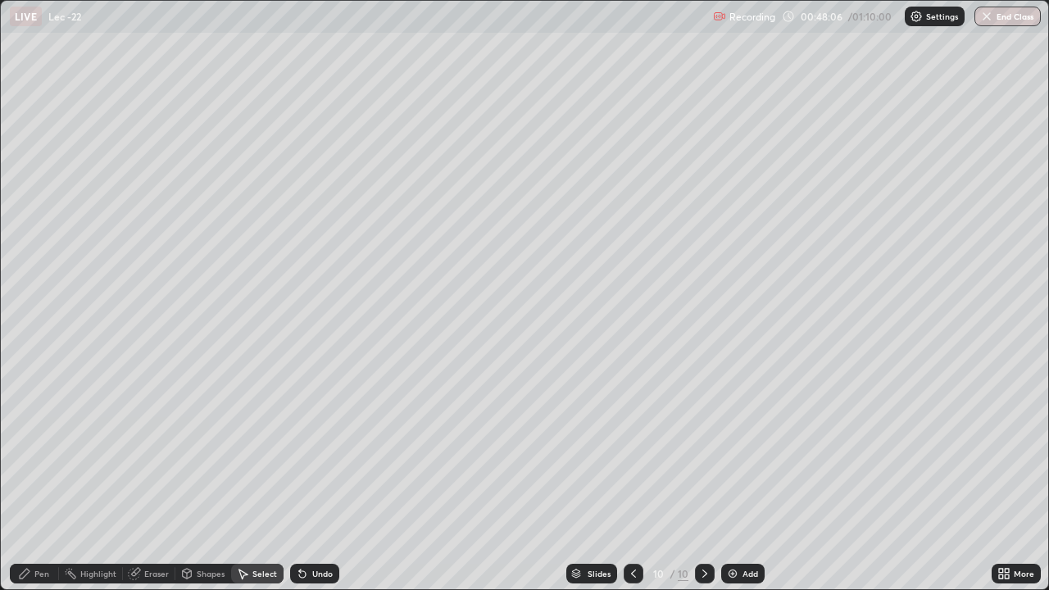
click at [36, 479] on div "Pen" at bounding box center [41, 573] width 15 height 8
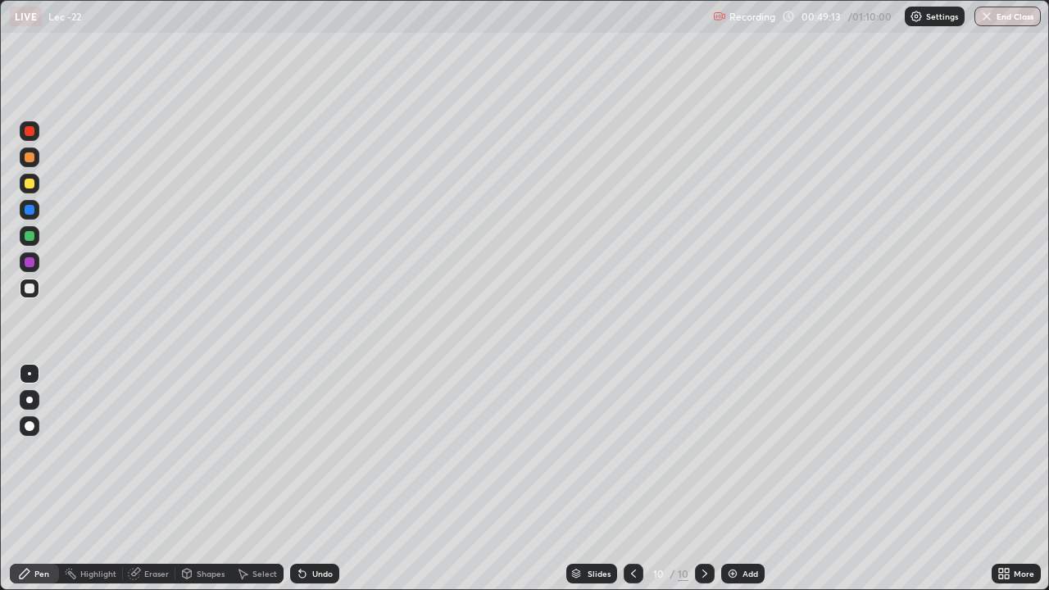
click at [261, 479] on div "Select" at bounding box center [264, 573] width 25 height 8
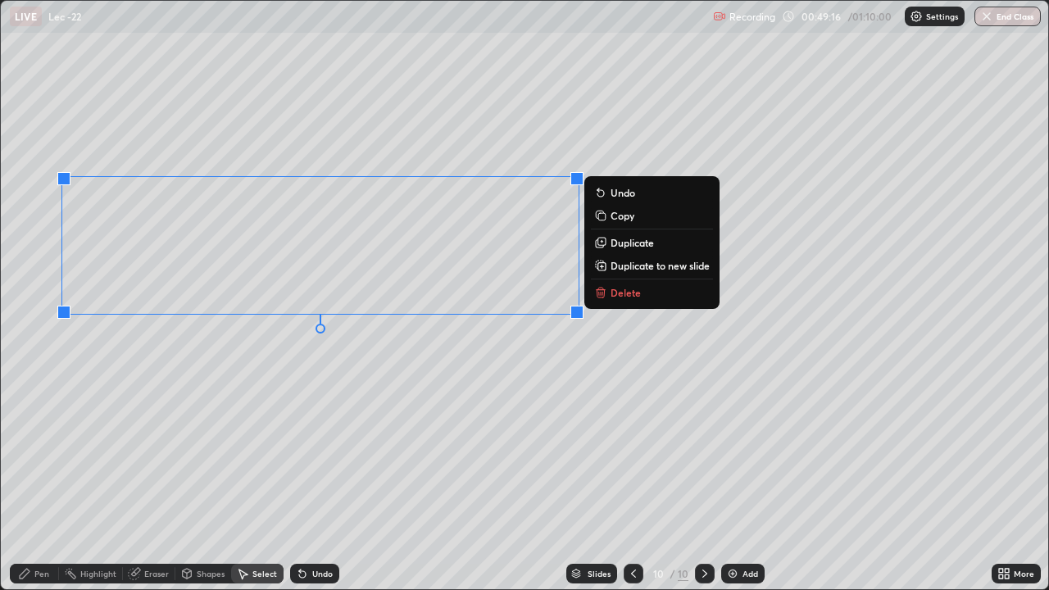
click at [241, 398] on div "0 ° Undo Copy Duplicate Duplicate to new slide Delete" at bounding box center [524, 295] width 1047 height 588
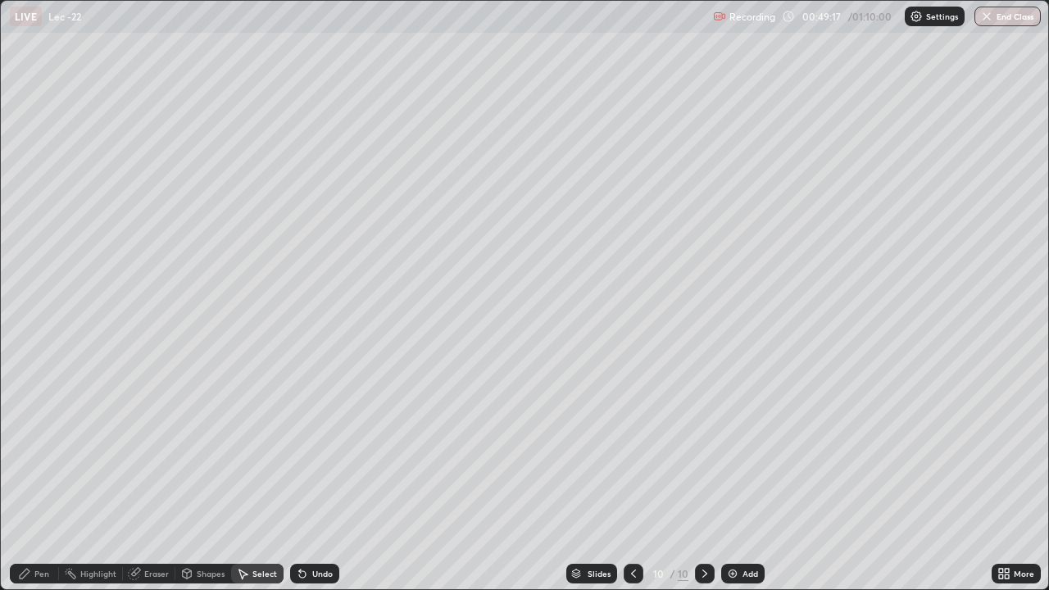
click at [41, 479] on div "Pen" at bounding box center [41, 573] width 15 height 8
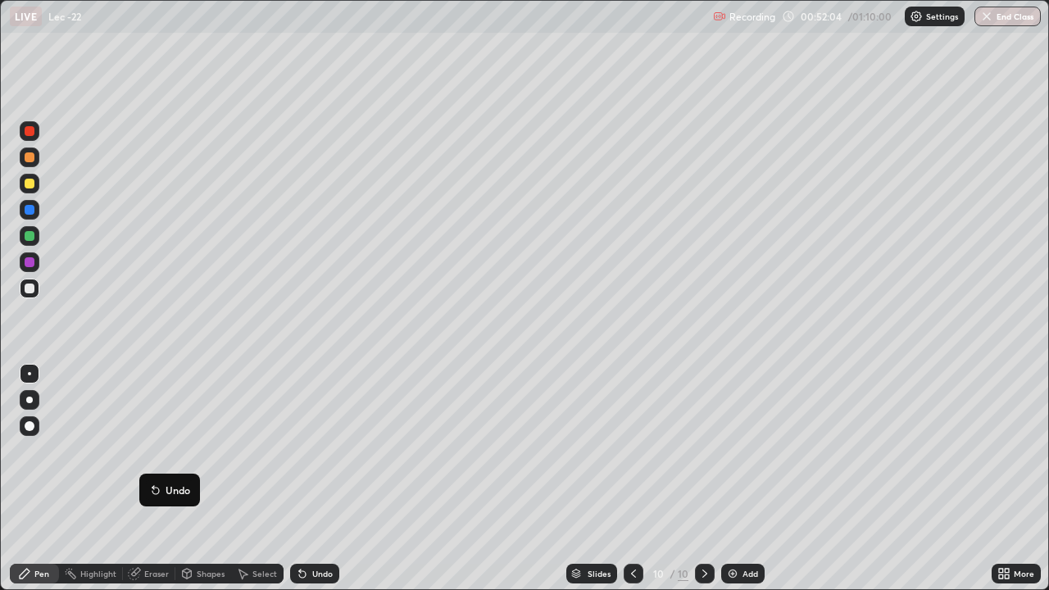
click at [147, 479] on div "Eraser" at bounding box center [156, 573] width 25 height 8
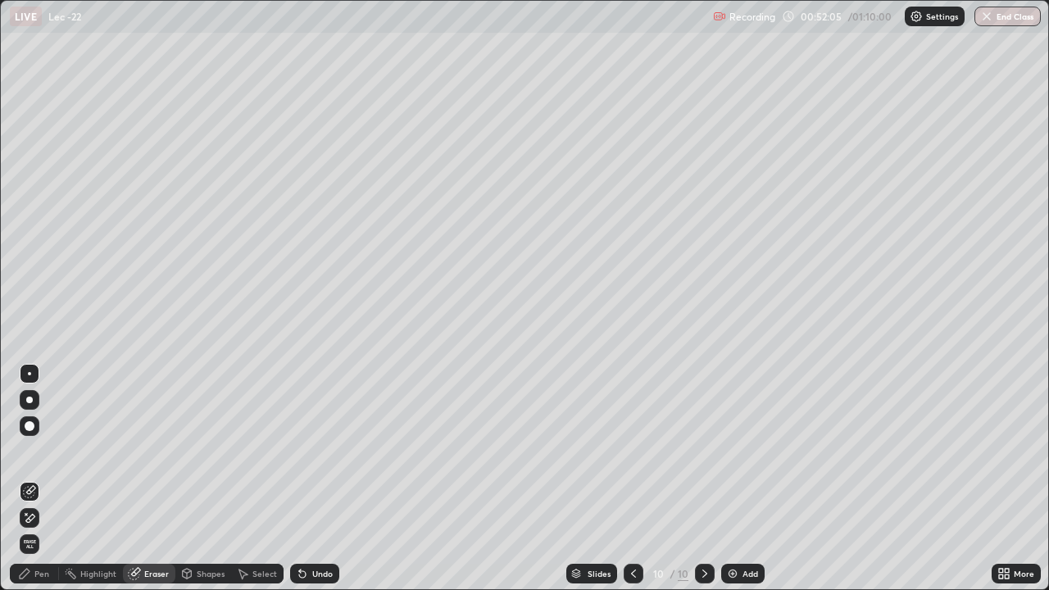
click at [42, 479] on div "Pen" at bounding box center [41, 573] width 15 height 8
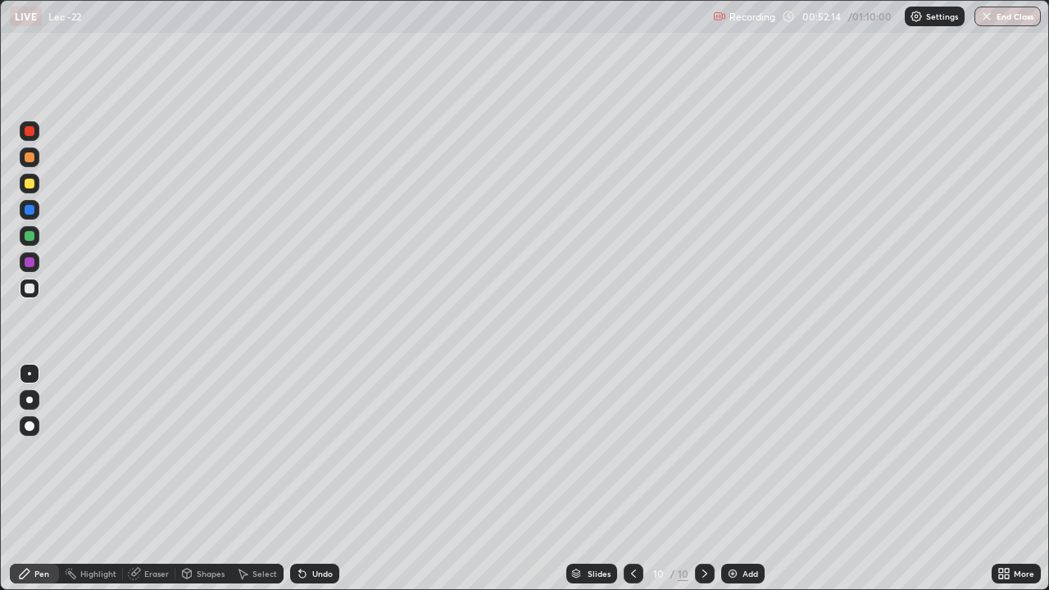
click at [724, 479] on div "Add" at bounding box center [742, 574] width 43 height 20
click at [255, 479] on div "Select" at bounding box center [264, 573] width 25 height 8
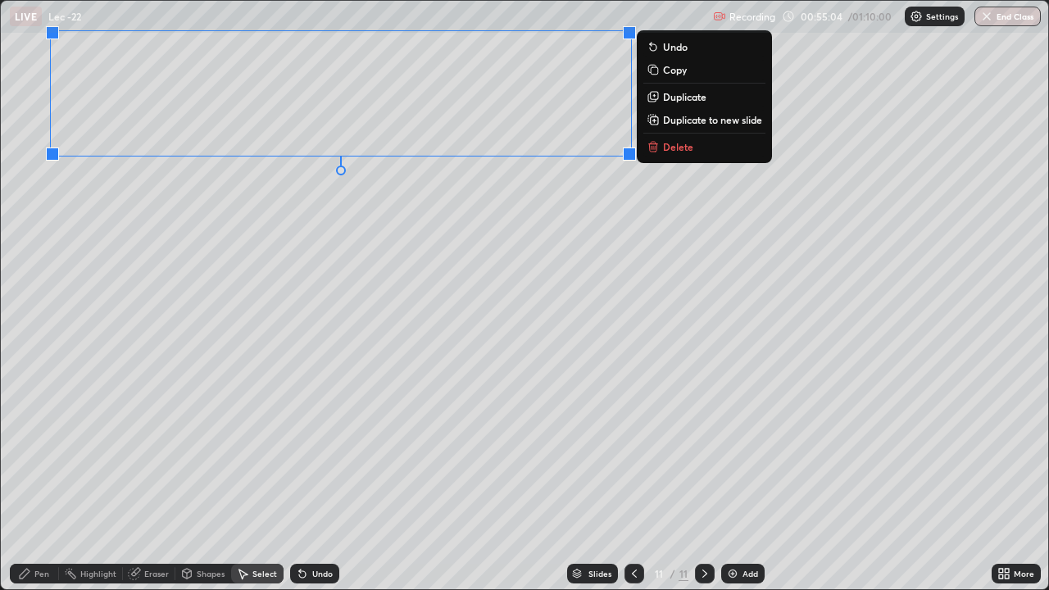
click at [330, 313] on div "0 ° Undo Copy Duplicate Duplicate to new slide Delete" at bounding box center [524, 295] width 1047 height 588
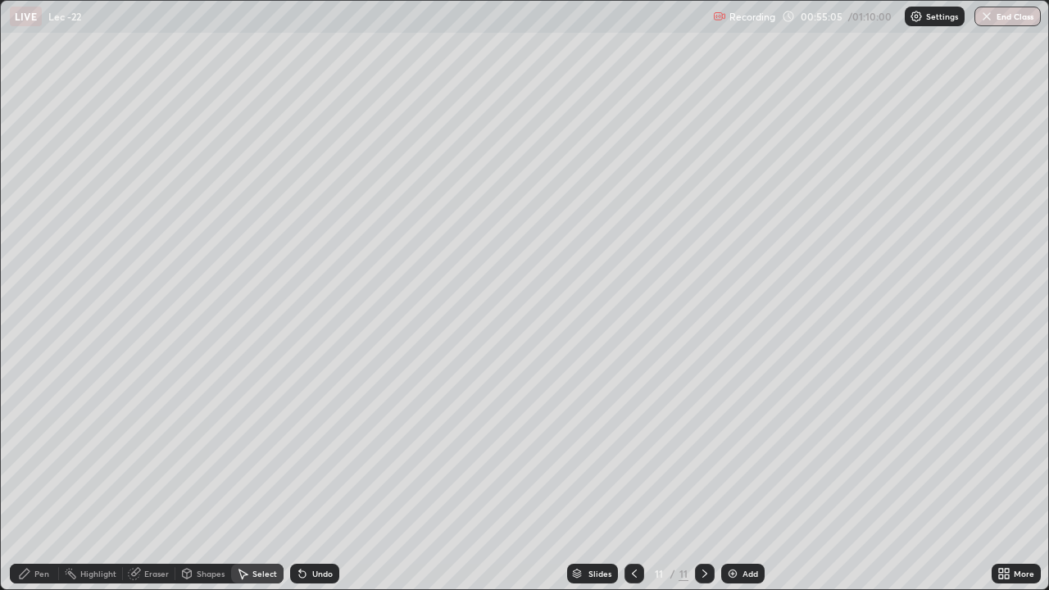
click at [29, 479] on icon at bounding box center [24, 573] width 13 height 13
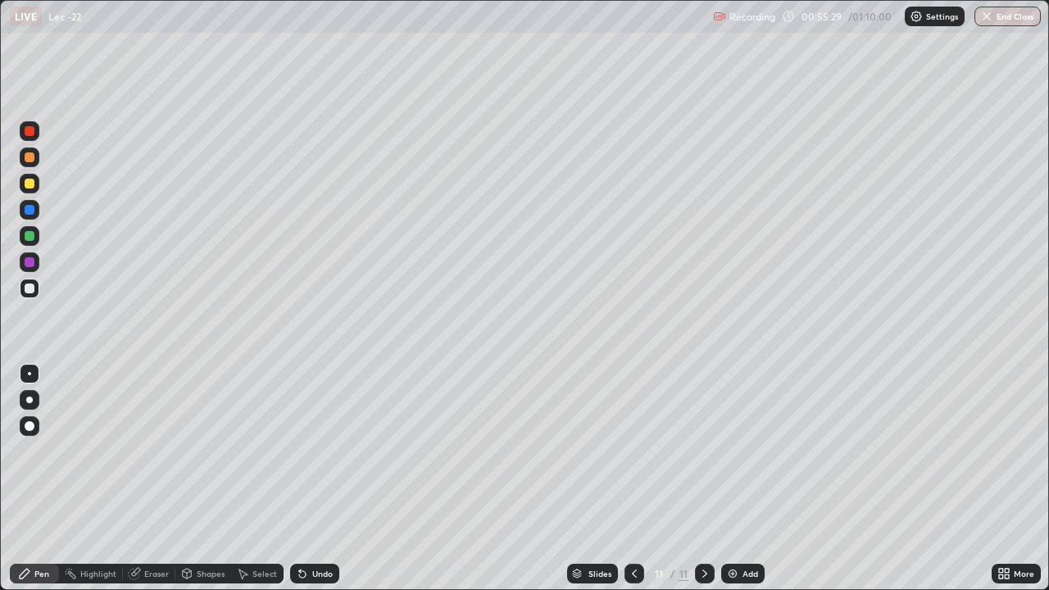
click at [255, 479] on div "Select" at bounding box center [264, 573] width 25 height 8
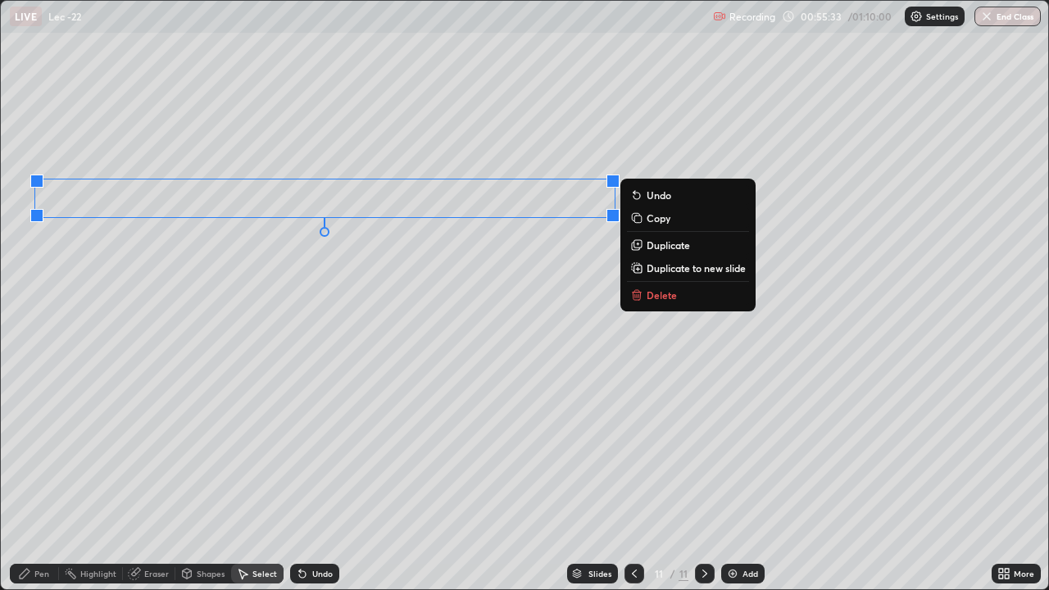
click at [249, 307] on div "0 ° Undo Copy Duplicate Duplicate to new slide Delete" at bounding box center [524, 295] width 1047 height 588
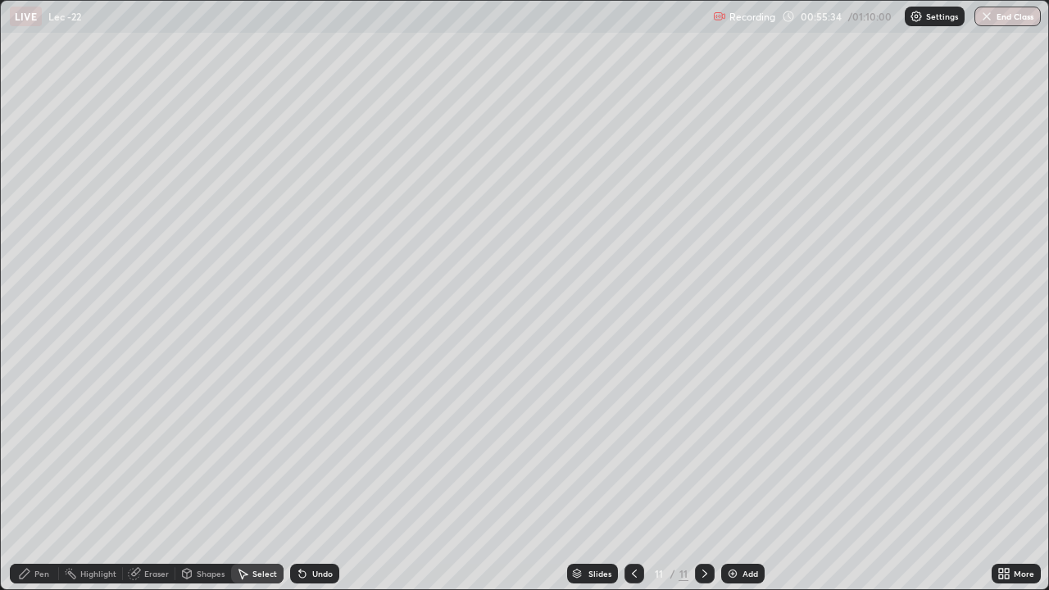
click at [35, 479] on div "Pen" at bounding box center [41, 573] width 15 height 8
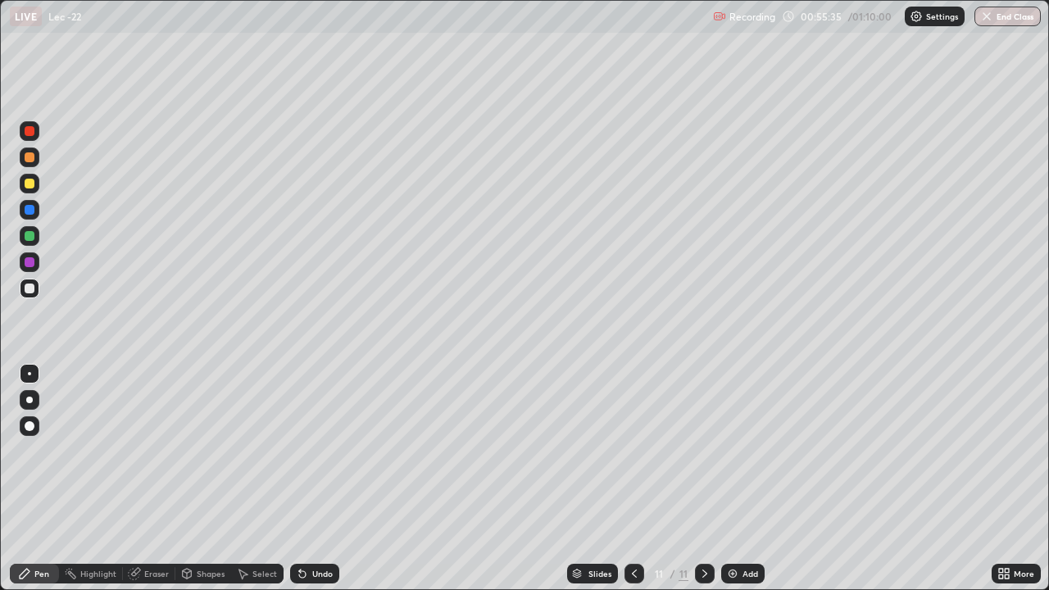
click at [197, 479] on div "Shapes" at bounding box center [211, 573] width 28 height 8
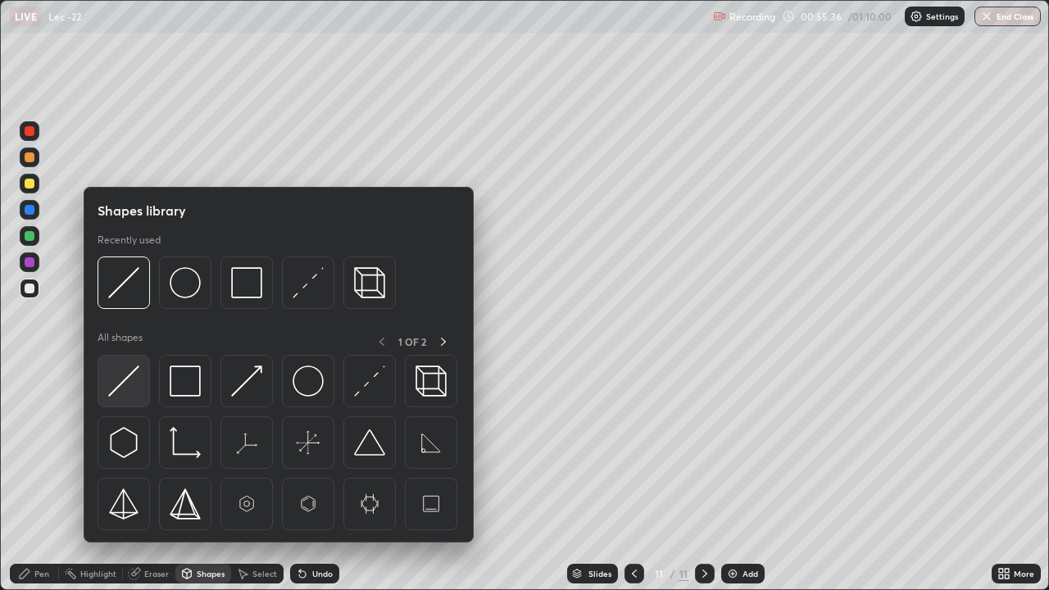
click at [117, 388] on img at bounding box center [123, 380] width 31 height 31
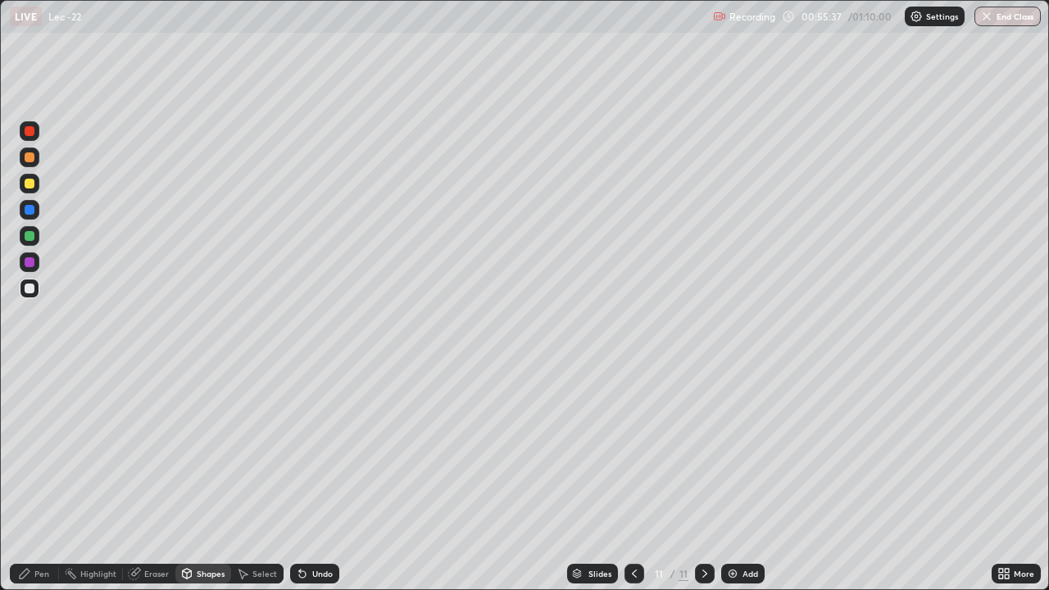
click at [32, 161] on div at bounding box center [30, 157] width 10 height 10
click at [40, 479] on div "Pen" at bounding box center [41, 573] width 15 height 8
click at [32, 288] on div at bounding box center [30, 289] width 10 height 10
click at [29, 154] on div at bounding box center [30, 157] width 10 height 10
click at [32, 479] on div at bounding box center [29, 459] width 26 height 197
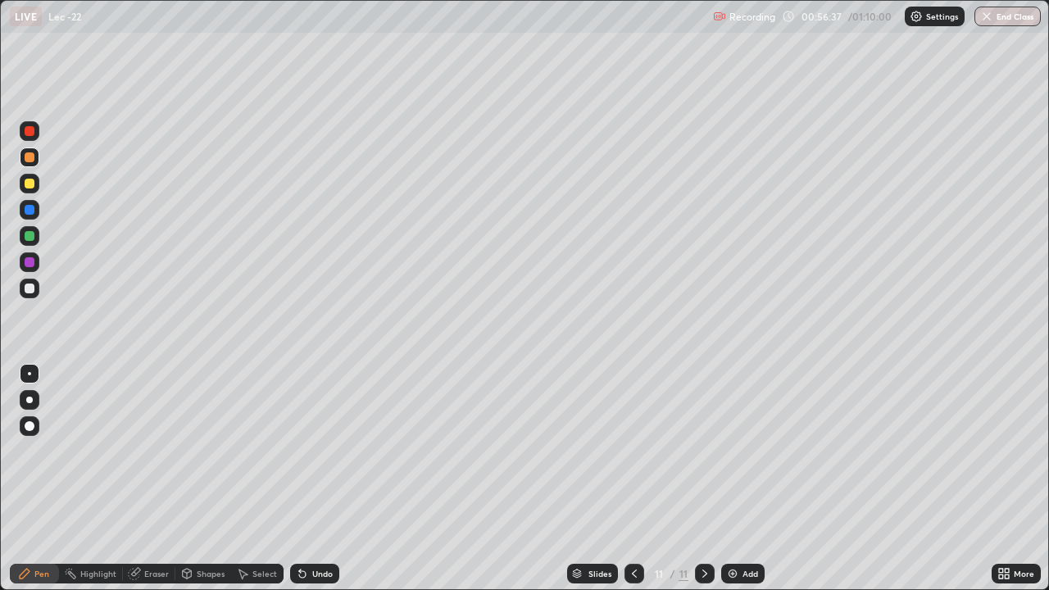
click at [34, 187] on div at bounding box center [30, 184] width 20 height 20
click at [30, 288] on div at bounding box center [30, 289] width 10 height 10
click at [31, 184] on div at bounding box center [30, 184] width 10 height 10
click at [39, 161] on div at bounding box center [30, 157] width 20 height 20
click at [28, 291] on div at bounding box center [30, 289] width 10 height 10
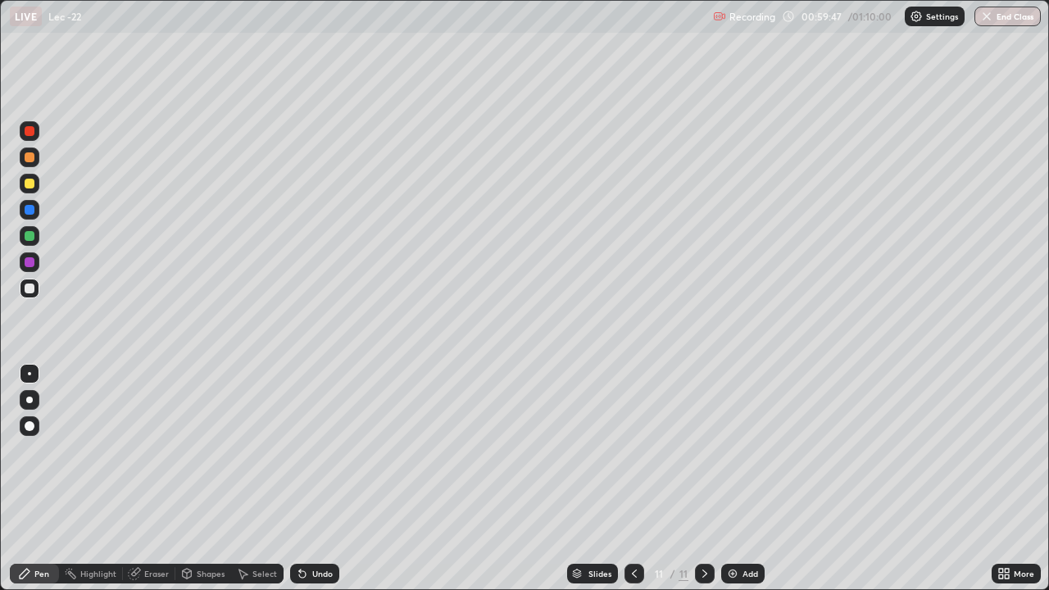
click at [147, 479] on div "Eraser" at bounding box center [156, 573] width 25 height 8
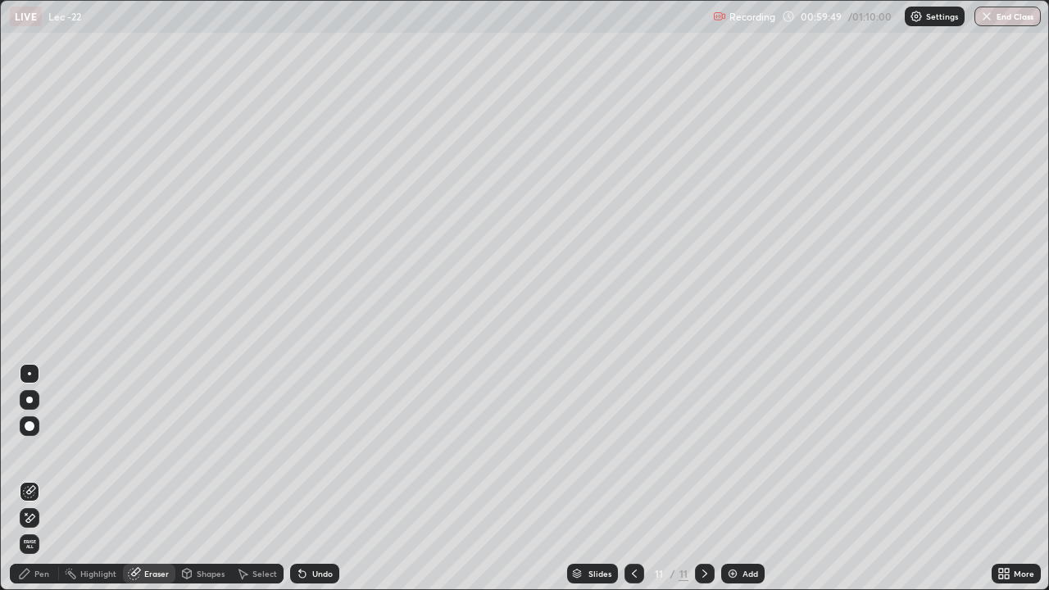
click at [39, 479] on div "Pen" at bounding box center [41, 573] width 15 height 8
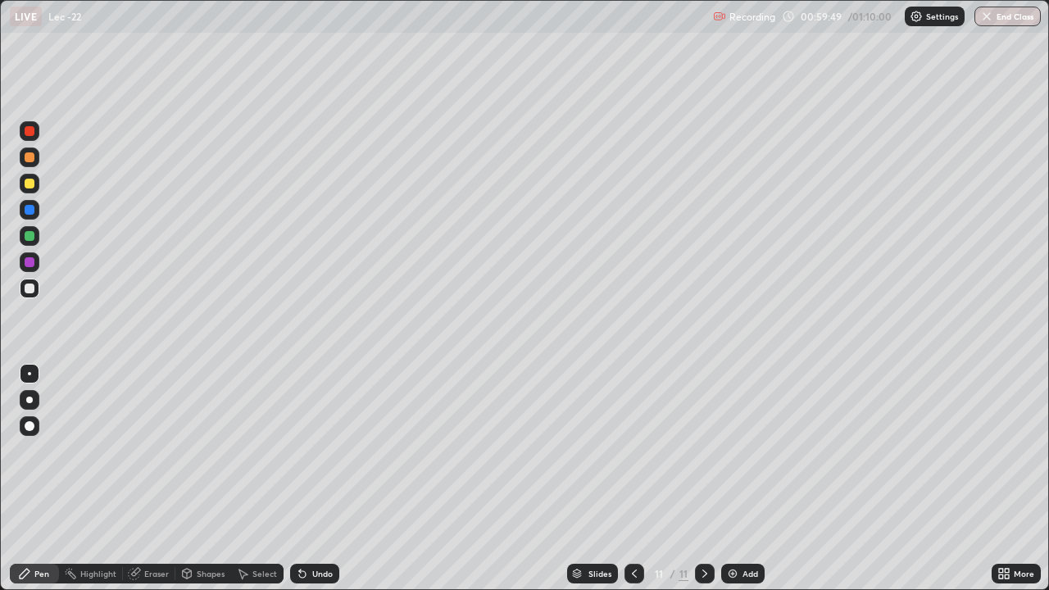
click at [31, 297] on div at bounding box center [30, 289] width 20 height 20
click at [1014, 20] on button "End Class" at bounding box center [1008, 17] width 65 height 20
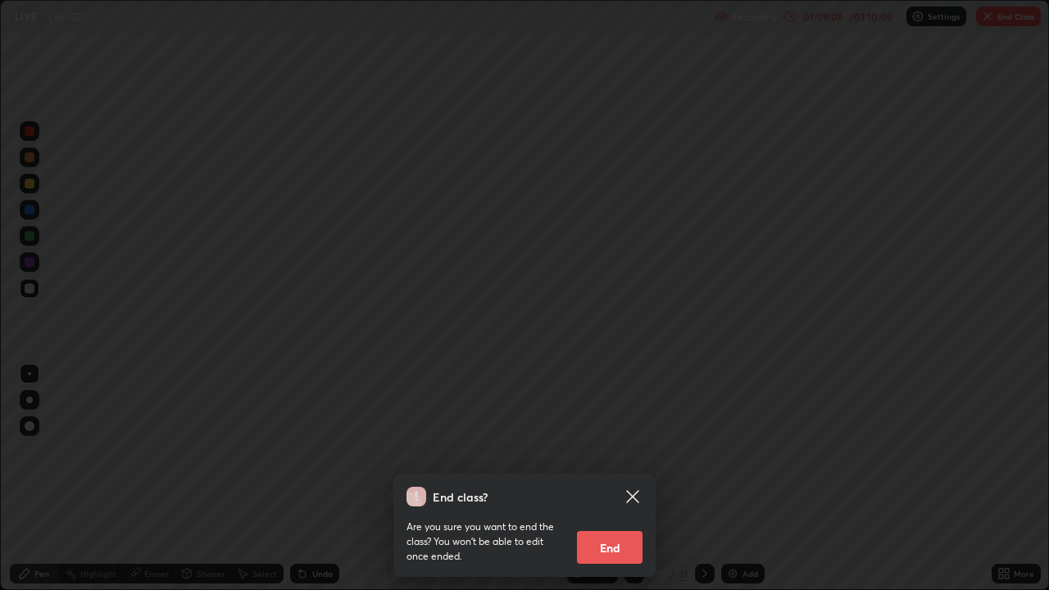
click at [626, 479] on button "End" at bounding box center [610, 547] width 66 height 33
